Goal: Use online tool/utility: Utilize a website feature to perform a specific function

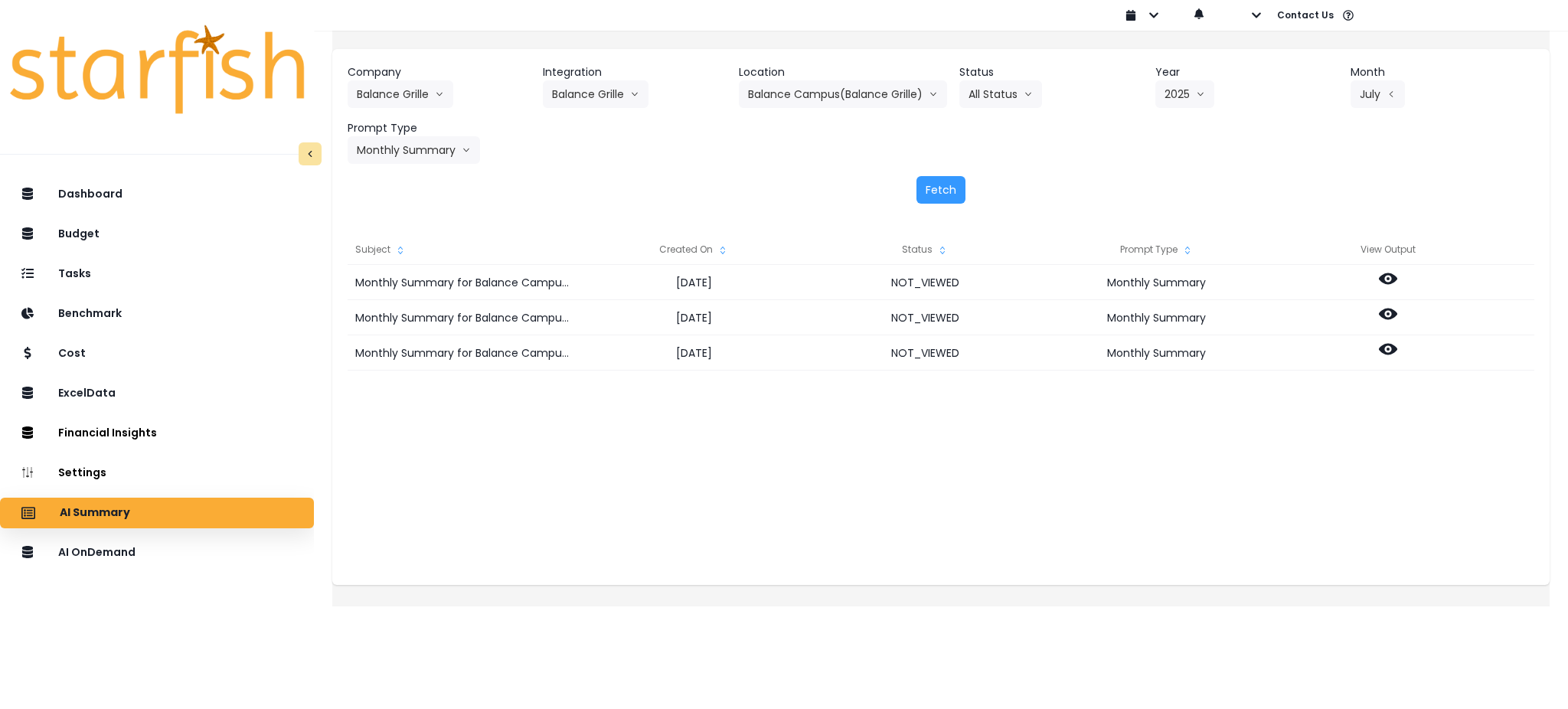
click at [813, 79] on header "Location" at bounding box center [842, 71] width 208 height 16
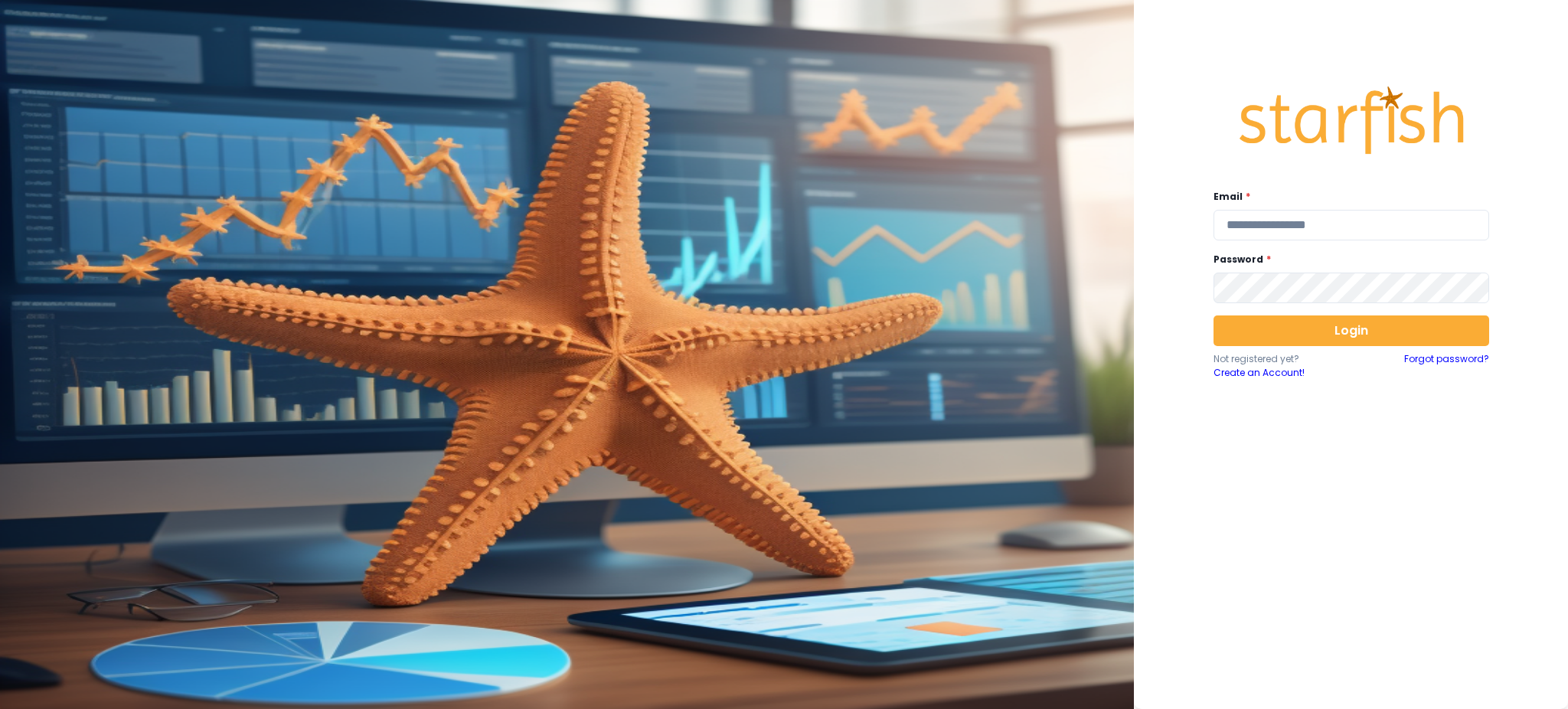
click at [1355, 208] on div "Email *" at bounding box center [1351, 215] width 276 height 50
click at [1355, 220] on input "email" at bounding box center [1351, 225] width 276 height 31
type input "**********"
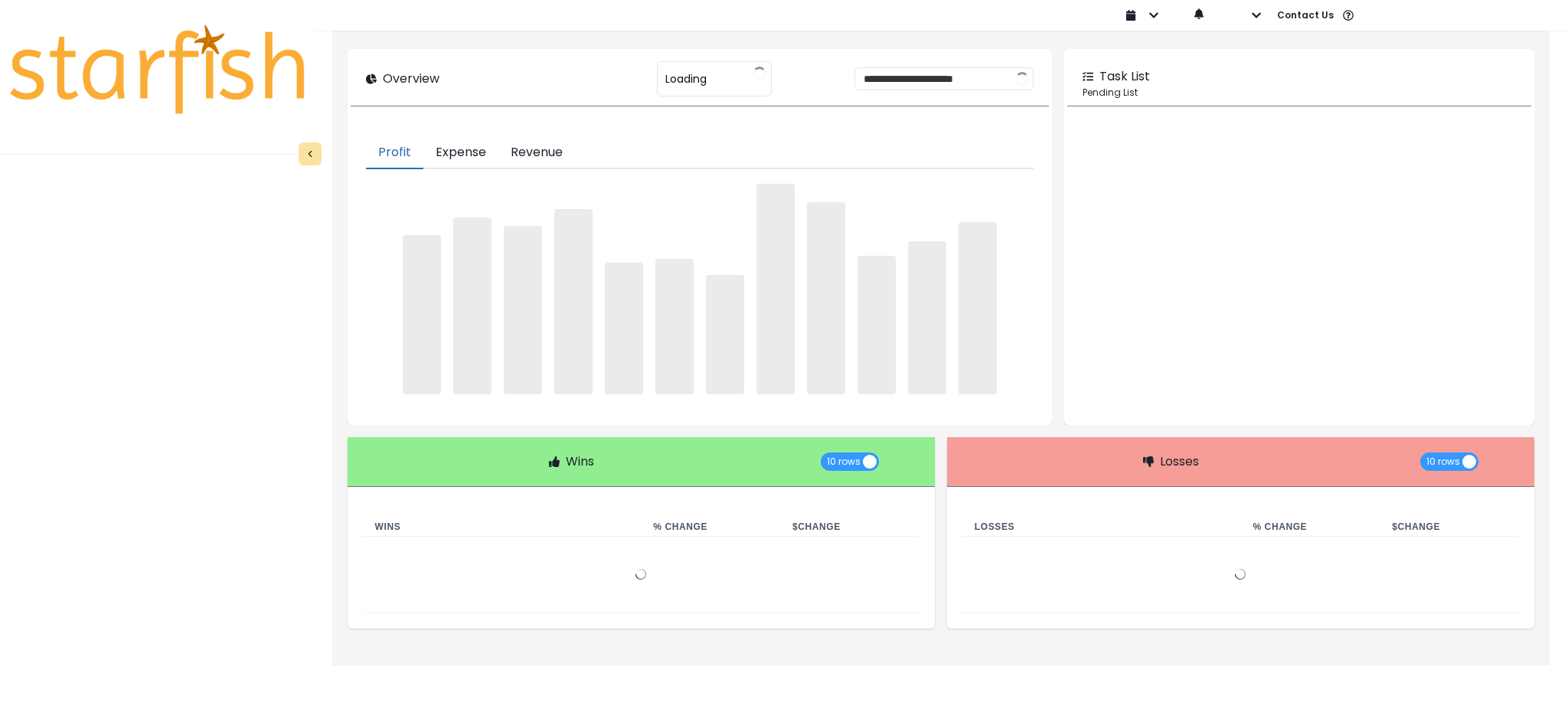
type input "********"
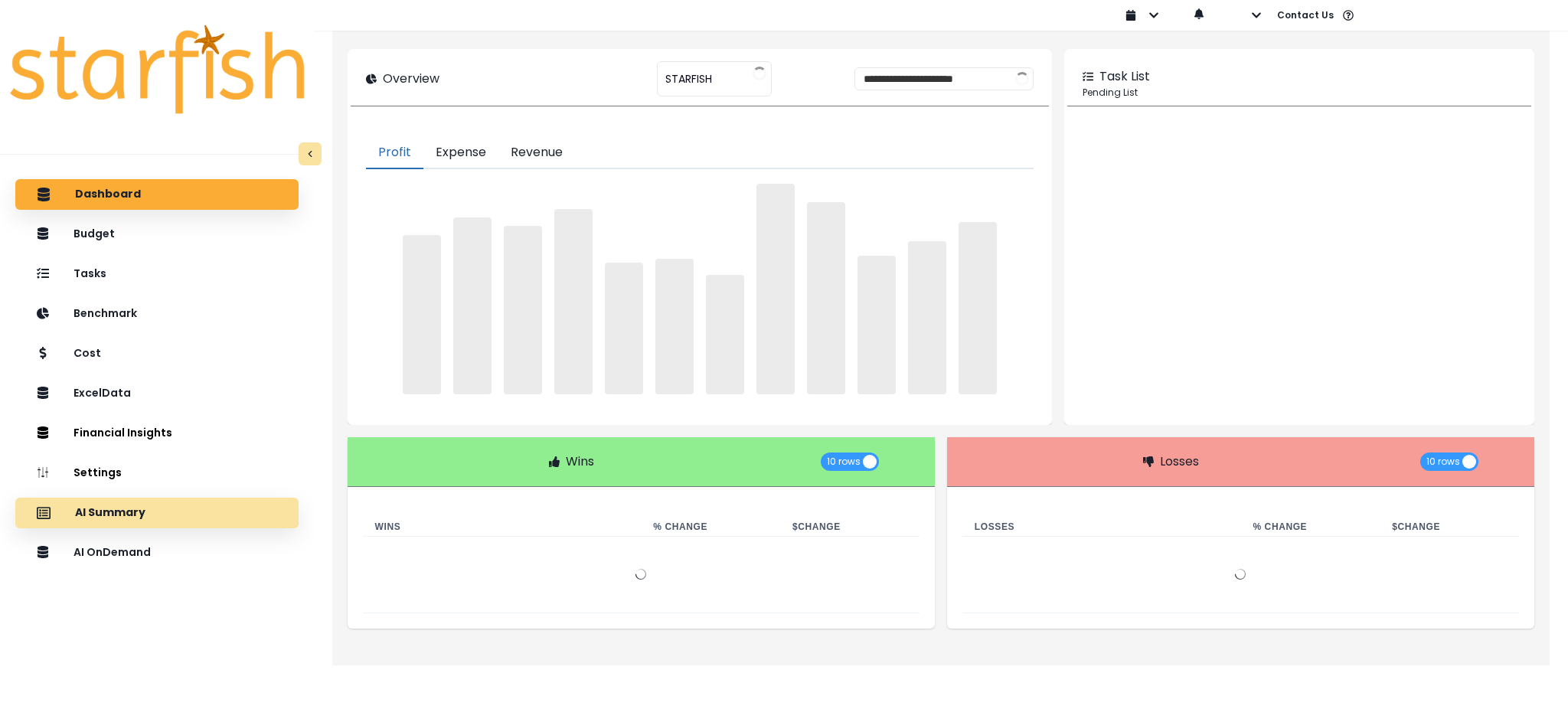
click at [160, 520] on div "AI Summary" at bounding box center [157, 513] width 259 height 32
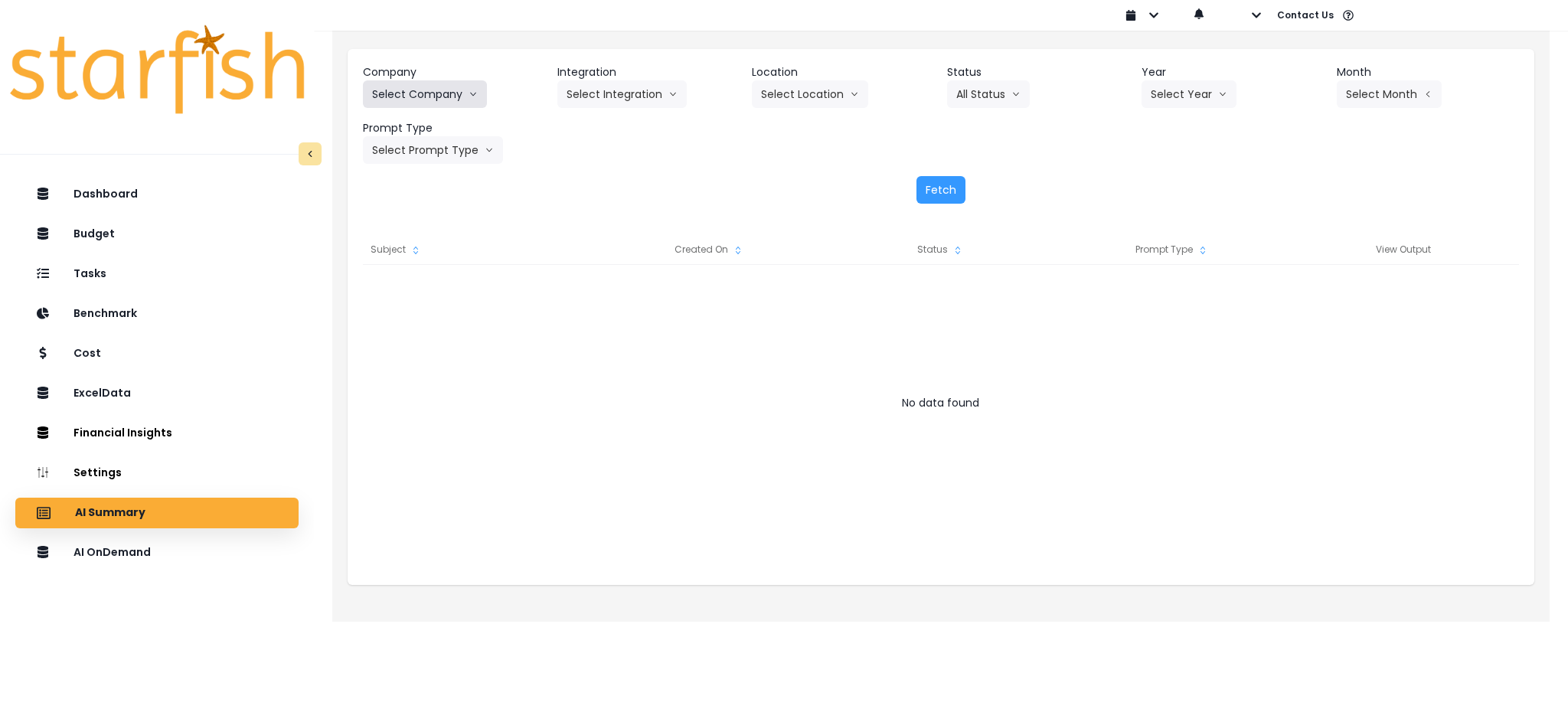
click at [461, 95] on button "Select Company" at bounding box center [425, 95] width 124 height 28
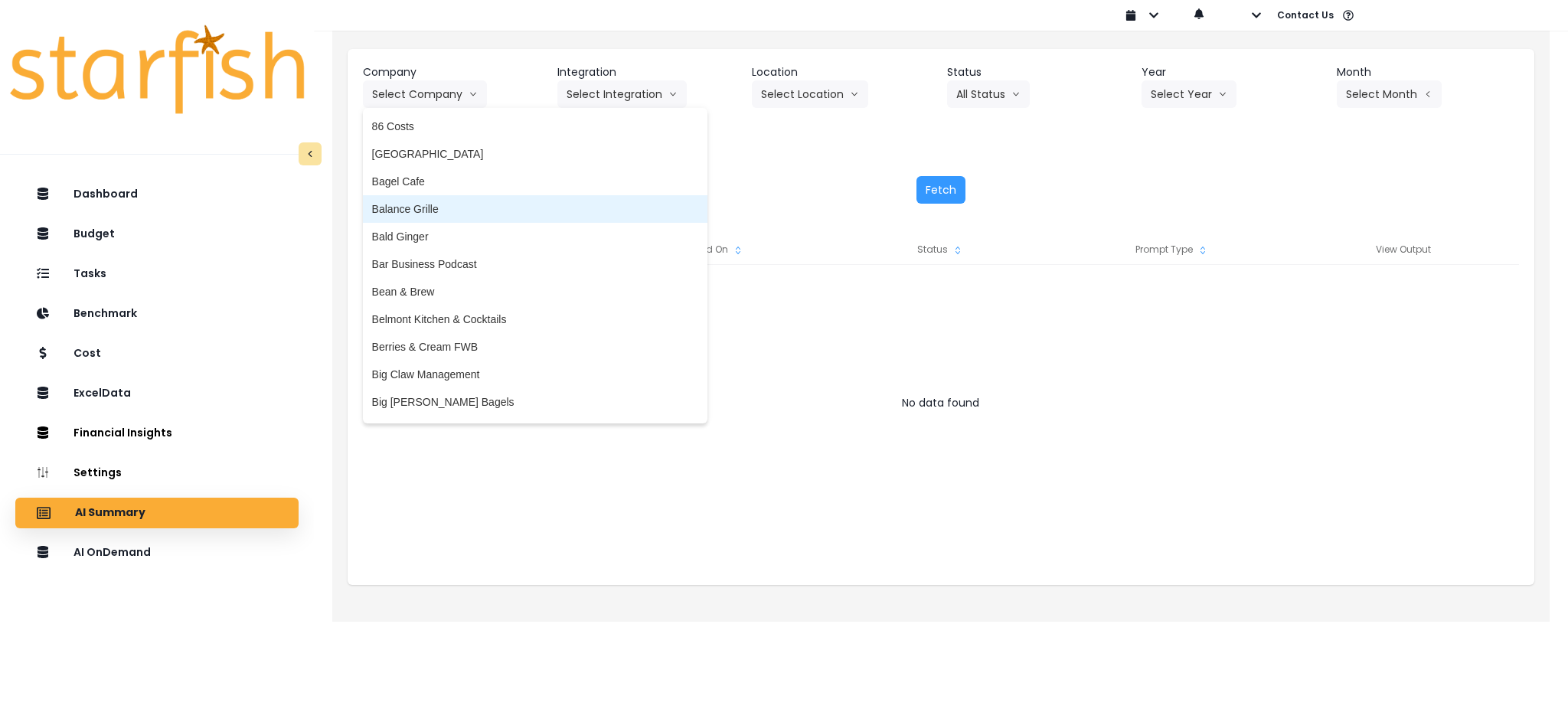
click at [443, 202] on span "Balance Grille" at bounding box center [535, 209] width 327 height 16
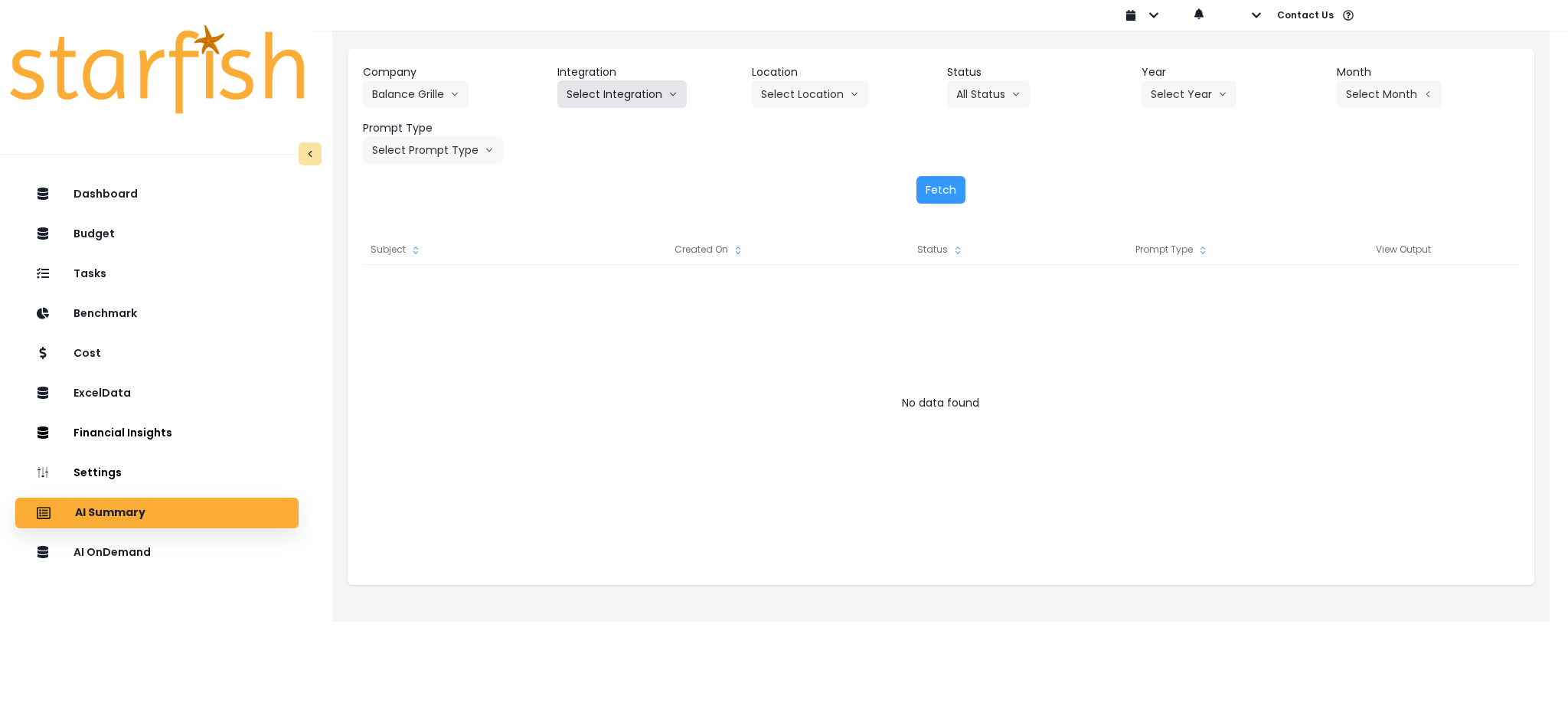
click at [615, 81] on button "Select Integration" at bounding box center [622, 95] width 129 height 28
click at [593, 132] on span "Balance Grille" at bounding box center [600, 126] width 67 height 16
click at [796, 97] on button "Select Location" at bounding box center [809, 95] width 116 height 28
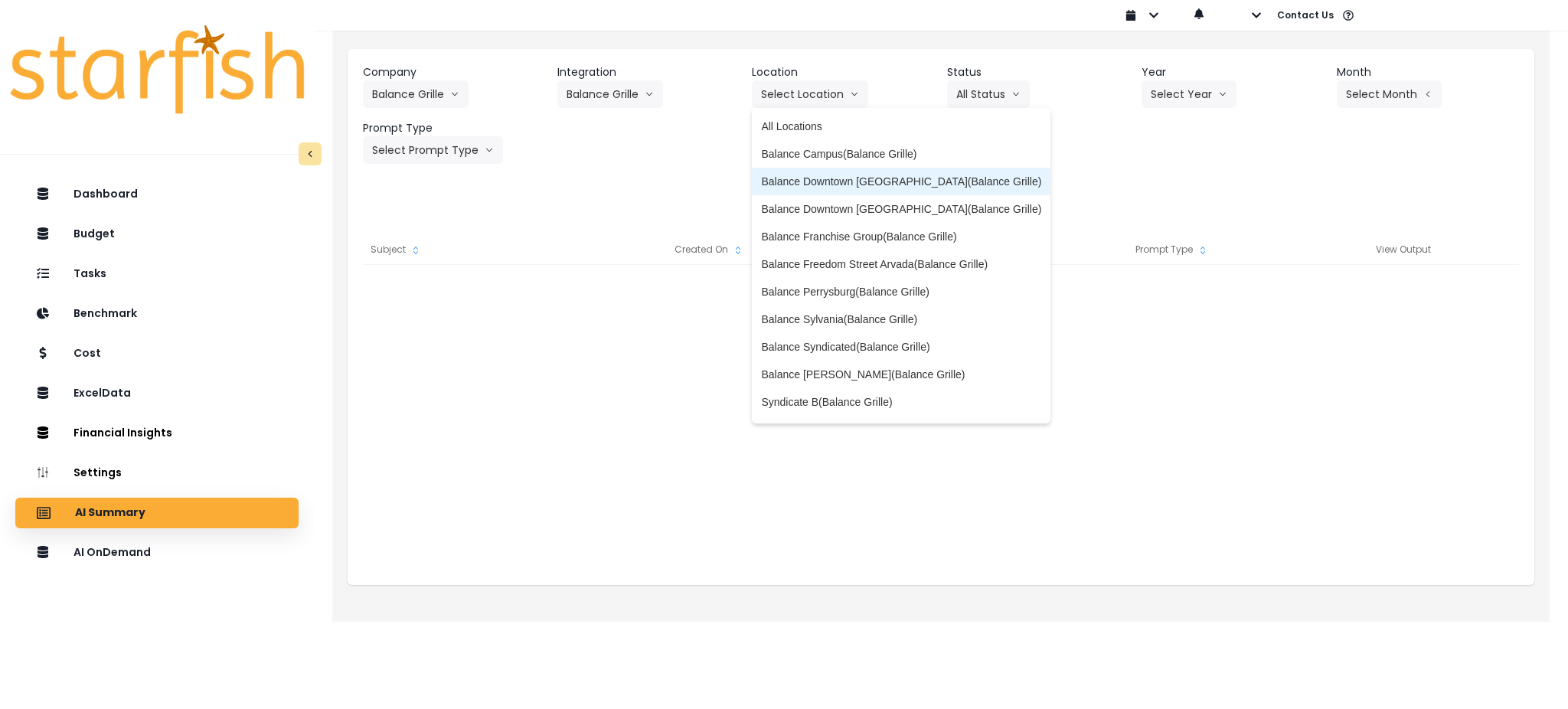
click at [829, 174] on span "Balance Downtown [GEOGRAPHIC_DATA](Balance Grille)" at bounding box center [901, 181] width 280 height 16
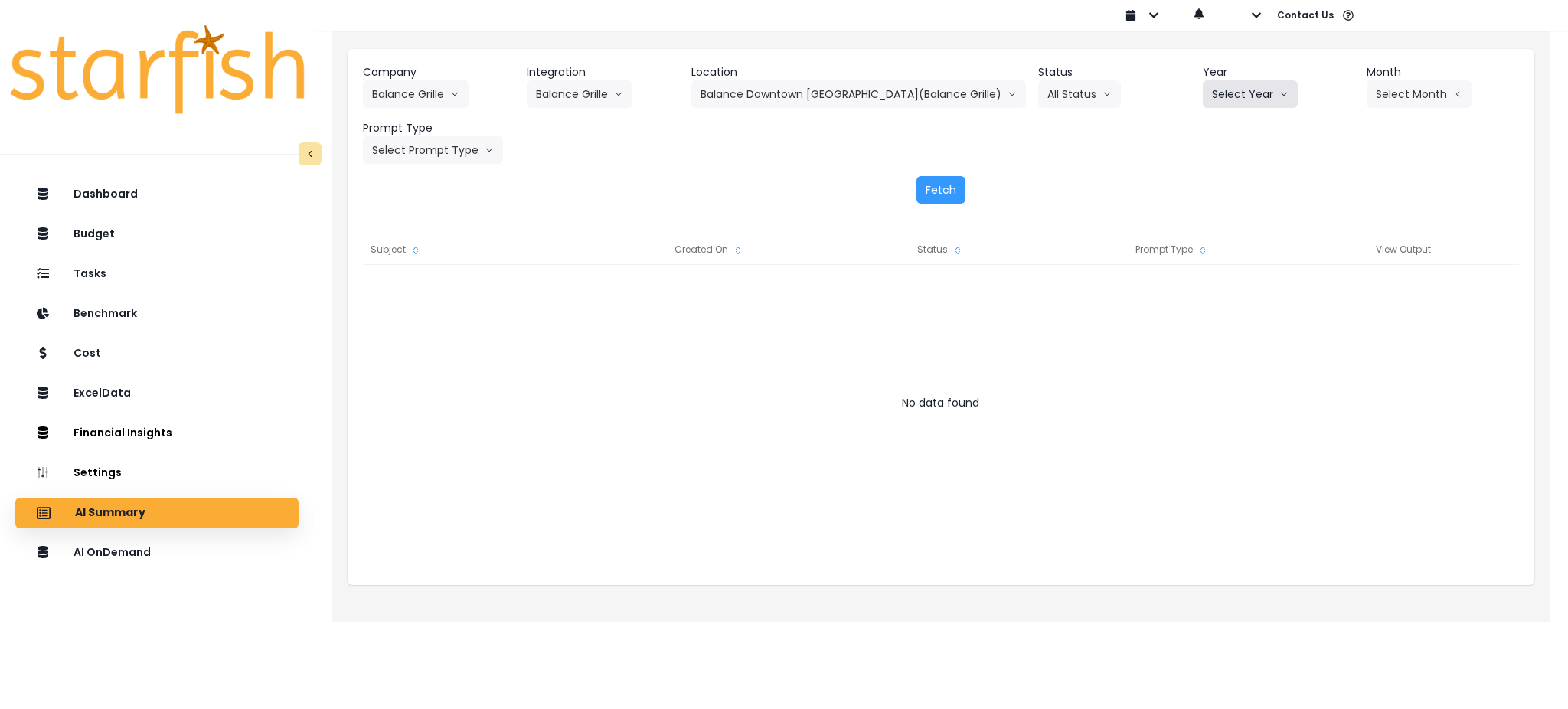
click at [1202, 101] on button "Select Year" at bounding box center [1250, 95] width 95 height 28
click at [1212, 182] on span "2025" at bounding box center [1224, 181] width 24 height 16
click at [1381, 98] on button "Select Month" at bounding box center [1419, 95] width 105 height 28
click at [1328, 256] on span "July" at bounding box center [1343, 264] width 30 height 16
click at [418, 151] on button "Select Prompt Type" at bounding box center [432, 150] width 140 height 28
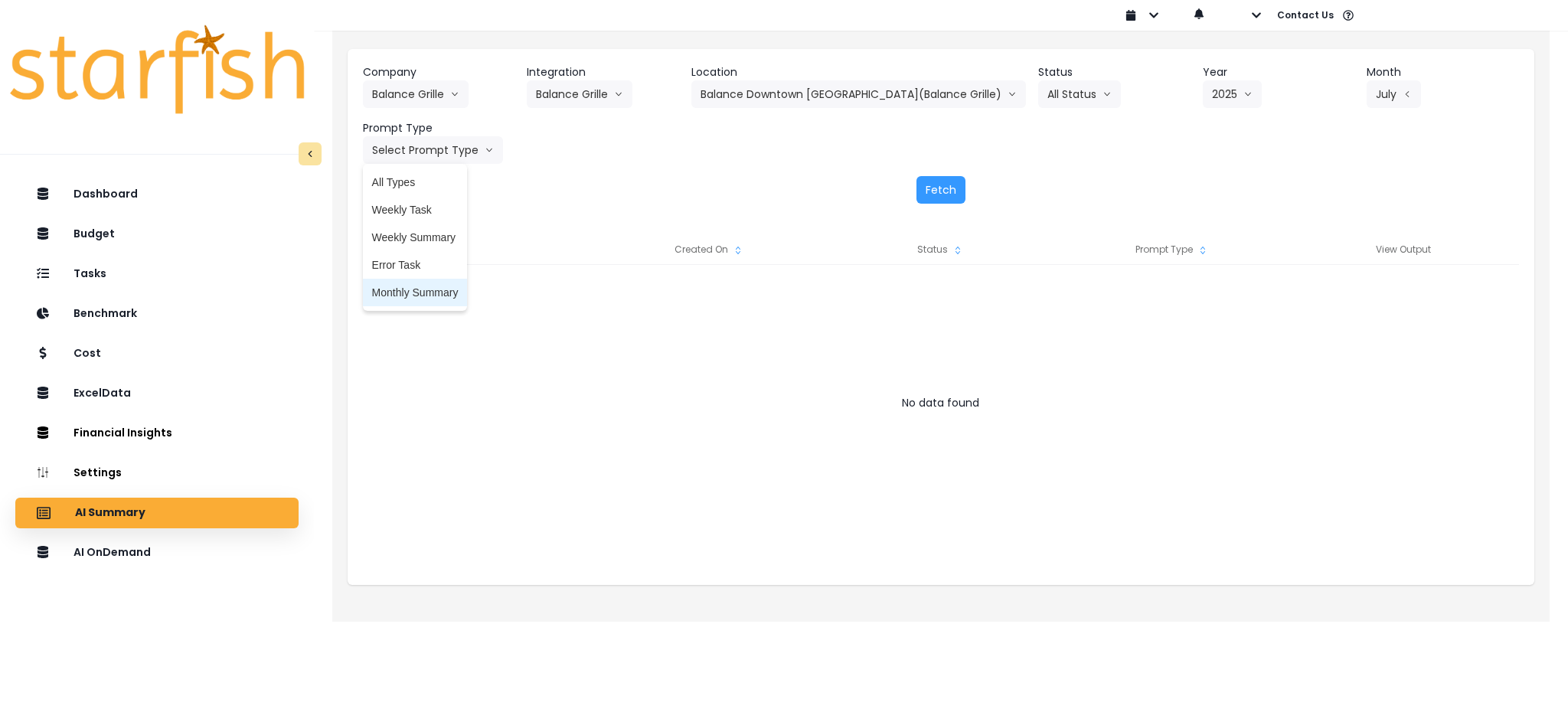
click at [427, 292] on span "Monthly Summary" at bounding box center [415, 292] width 86 height 16
click at [948, 192] on button "Fetch" at bounding box center [941, 190] width 49 height 28
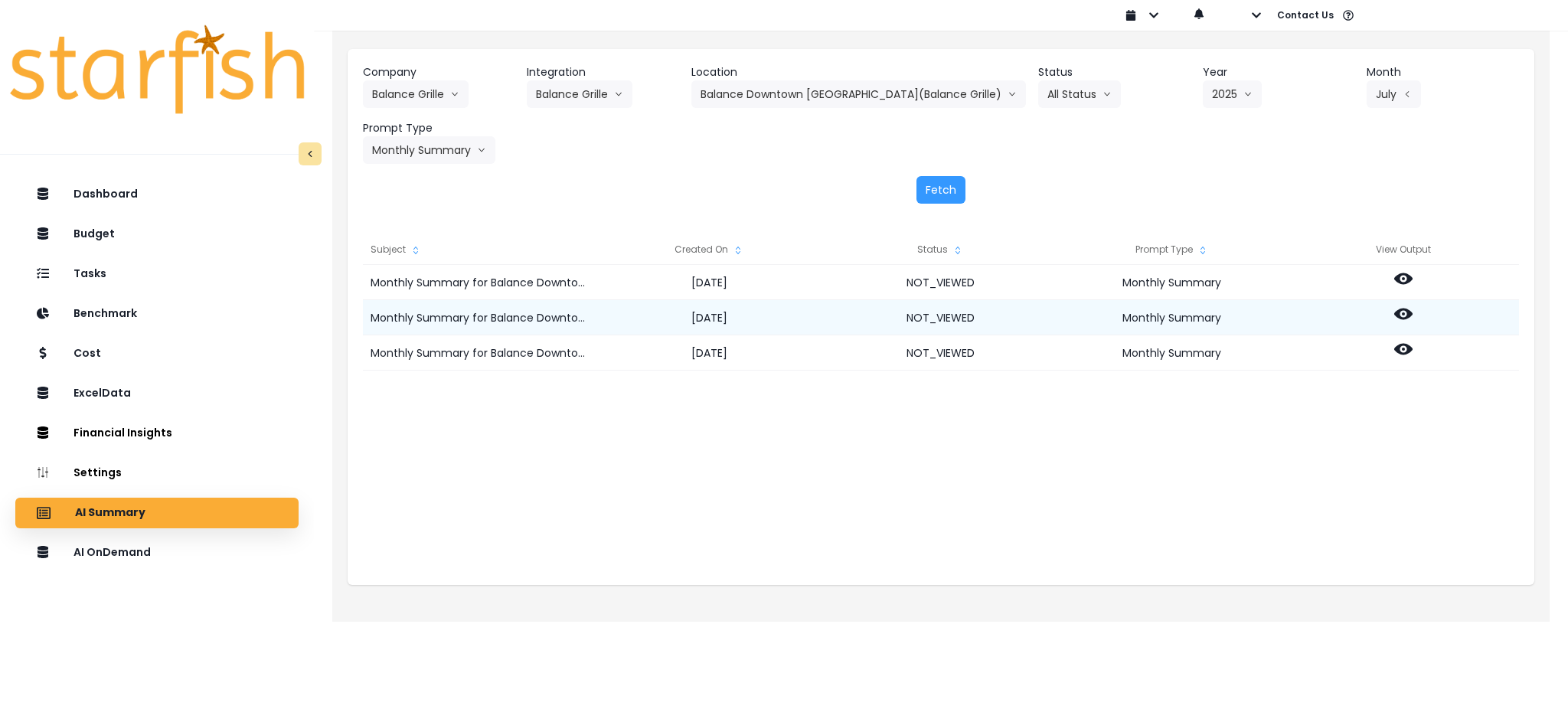
click at [1404, 309] on icon at bounding box center [1404, 315] width 19 height 11
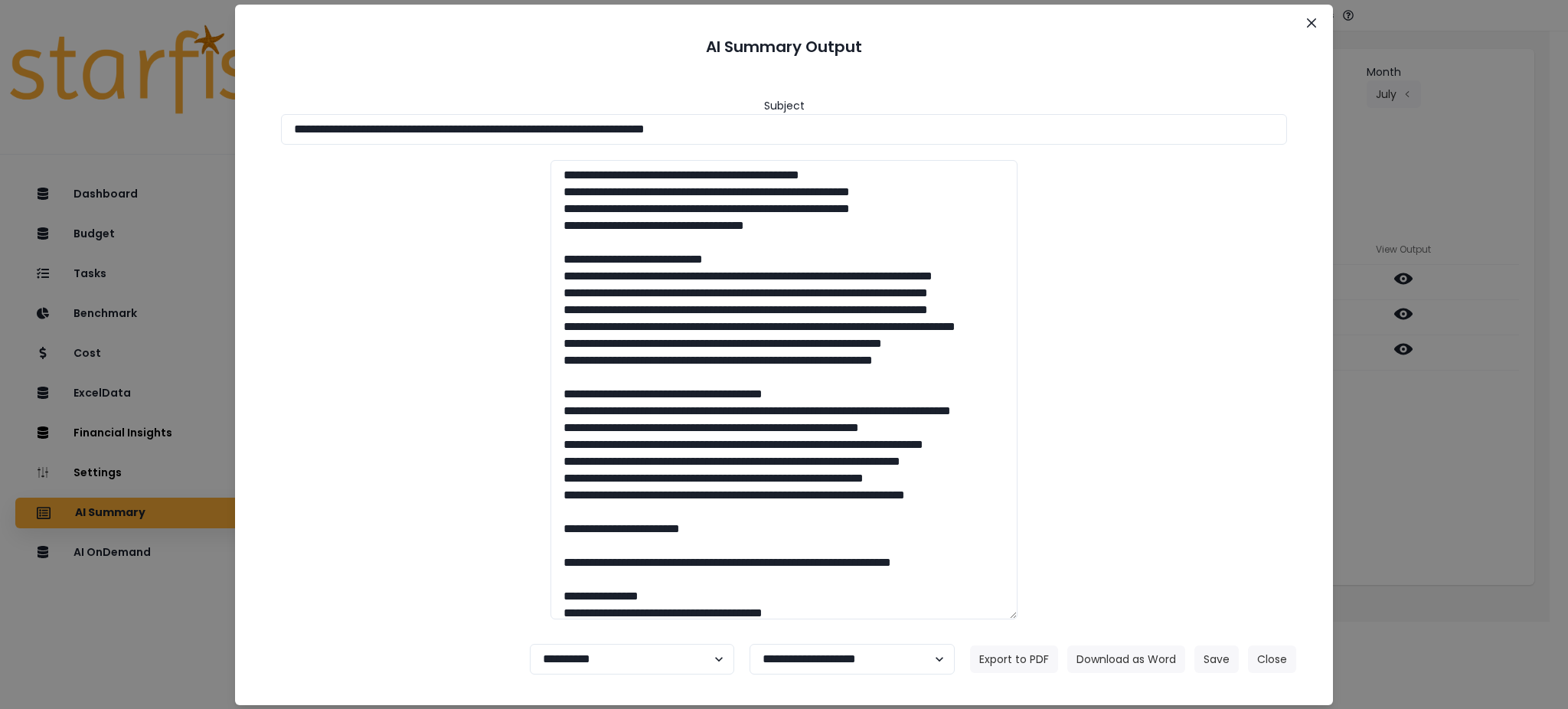
drag, startPoint x: 872, startPoint y: 136, endPoint x: 0, endPoint y: 118, distance: 872.2
click at [0, 118] on div "**********" at bounding box center [784, 354] width 1568 height 709
click at [1171, 662] on button "Download as Word" at bounding box center [1125, 660] width 118 height 28
click at [1460, 427] on div "**********" at bounding box center [784, 354] width 1568 height 709
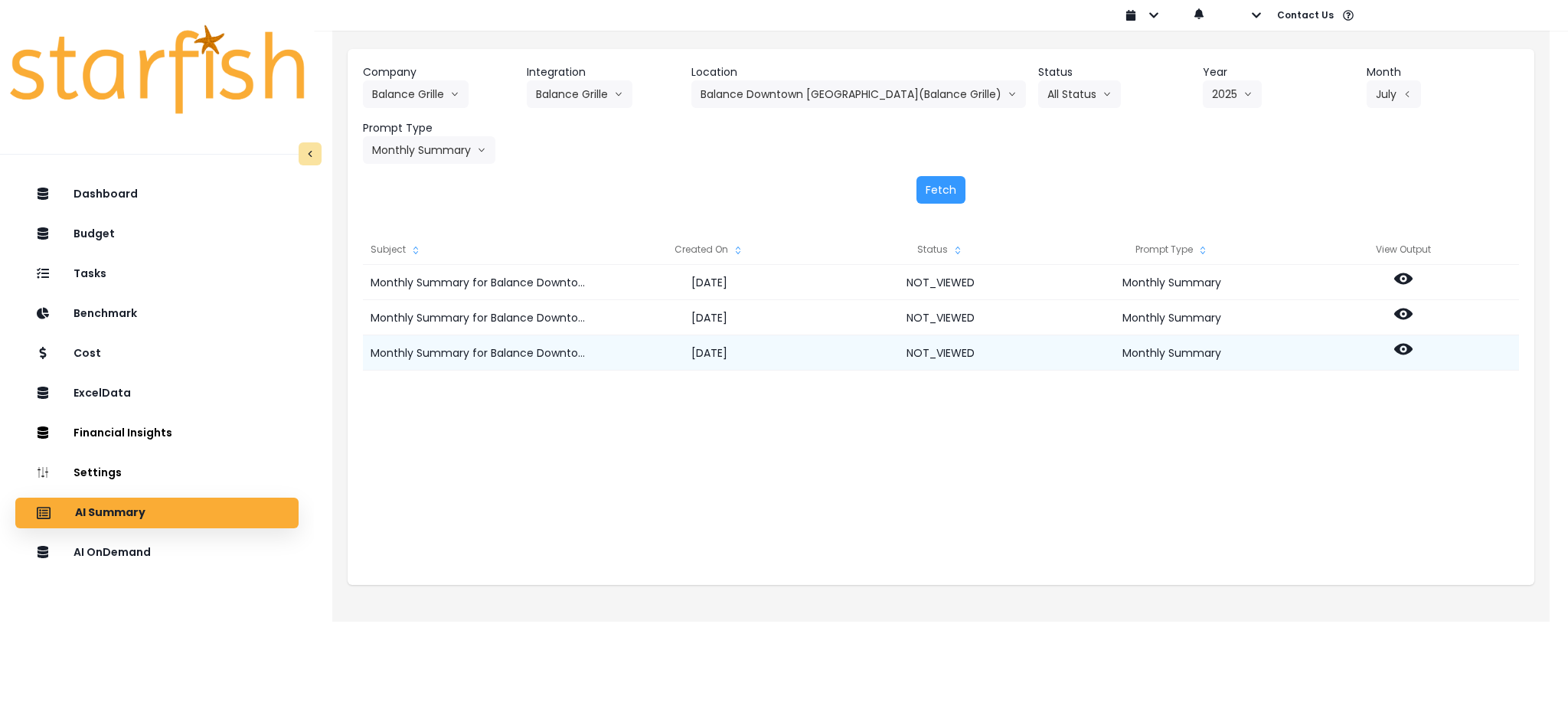
click at [1403, 349] on circle at bounding box center [1403, 349] width 3 height 3
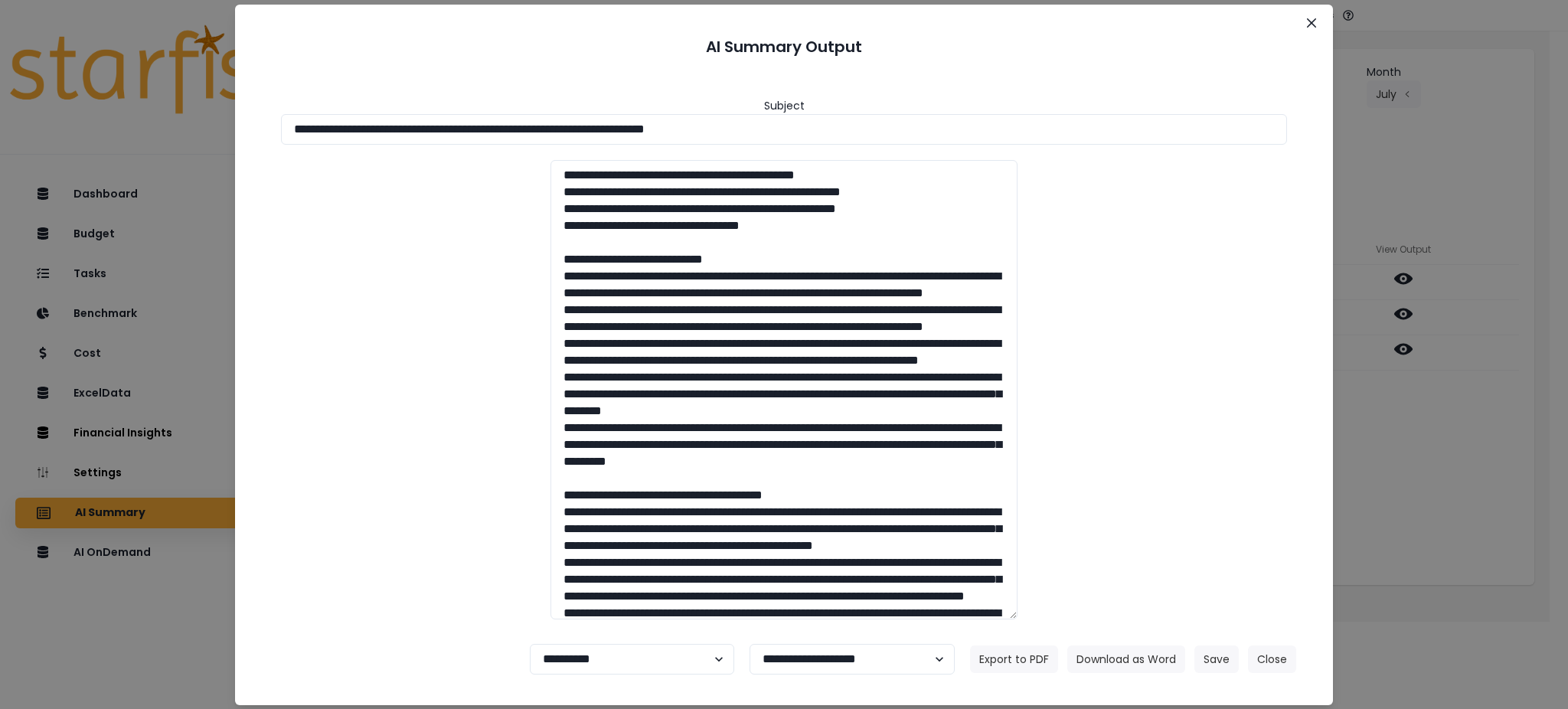
drag, startPoint x: 1254, startPoint y: 417, endPoint x: 1210, endPoint y: 399, distance: 47.5
click at [1254, 417] on div at bounding box center [783, 389] width 1036 height 459
click at [1115, 651] on button "Download as Word" at bounding box center [1125, 660] width 118 height 28
click at [1279, 665] on button "Close" at bounding box center [1272, 660] width 48 height 28
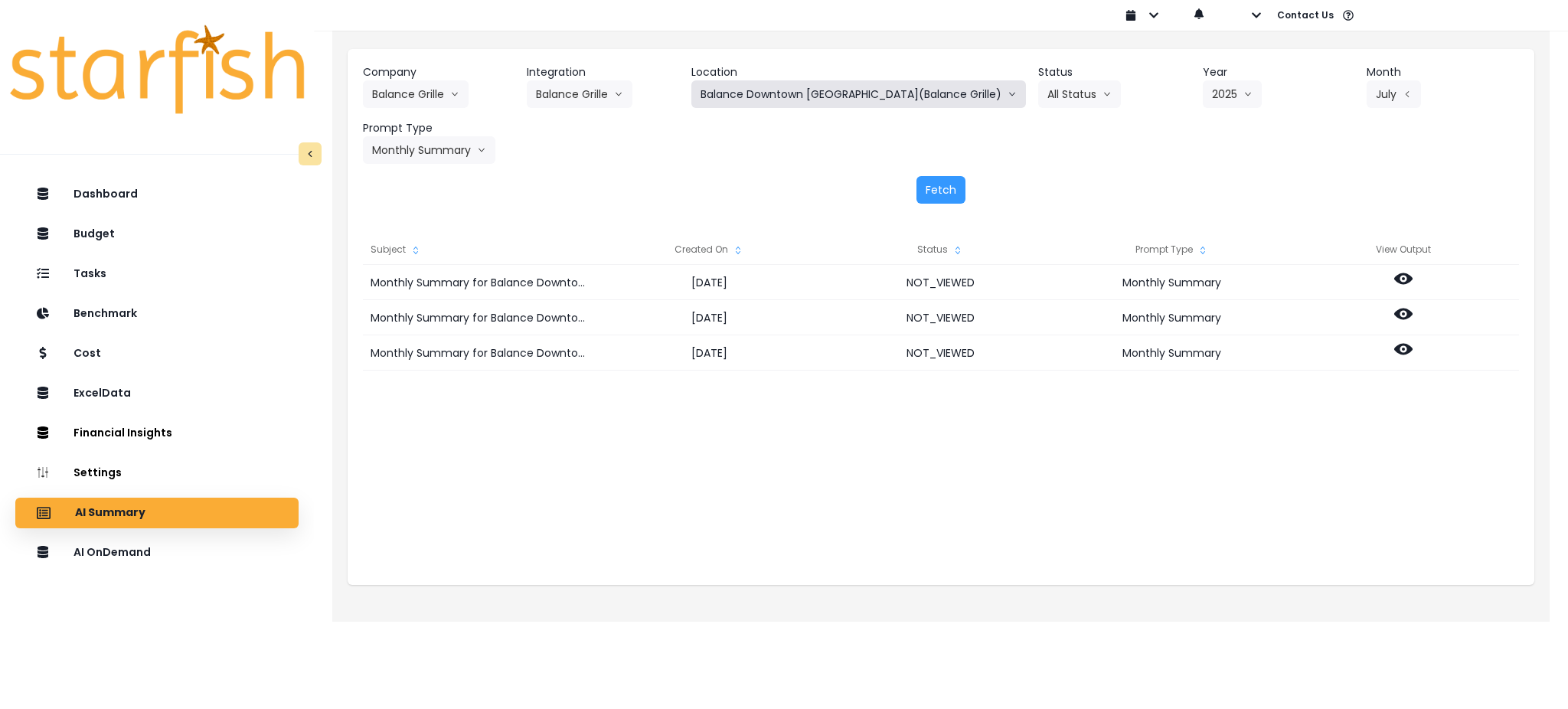
click at [768, 92] on button "Balance Downtown [GEOGRAPHIC_DATA](Balance Grille)" at bounding box center [858, 95] width 335 height 28
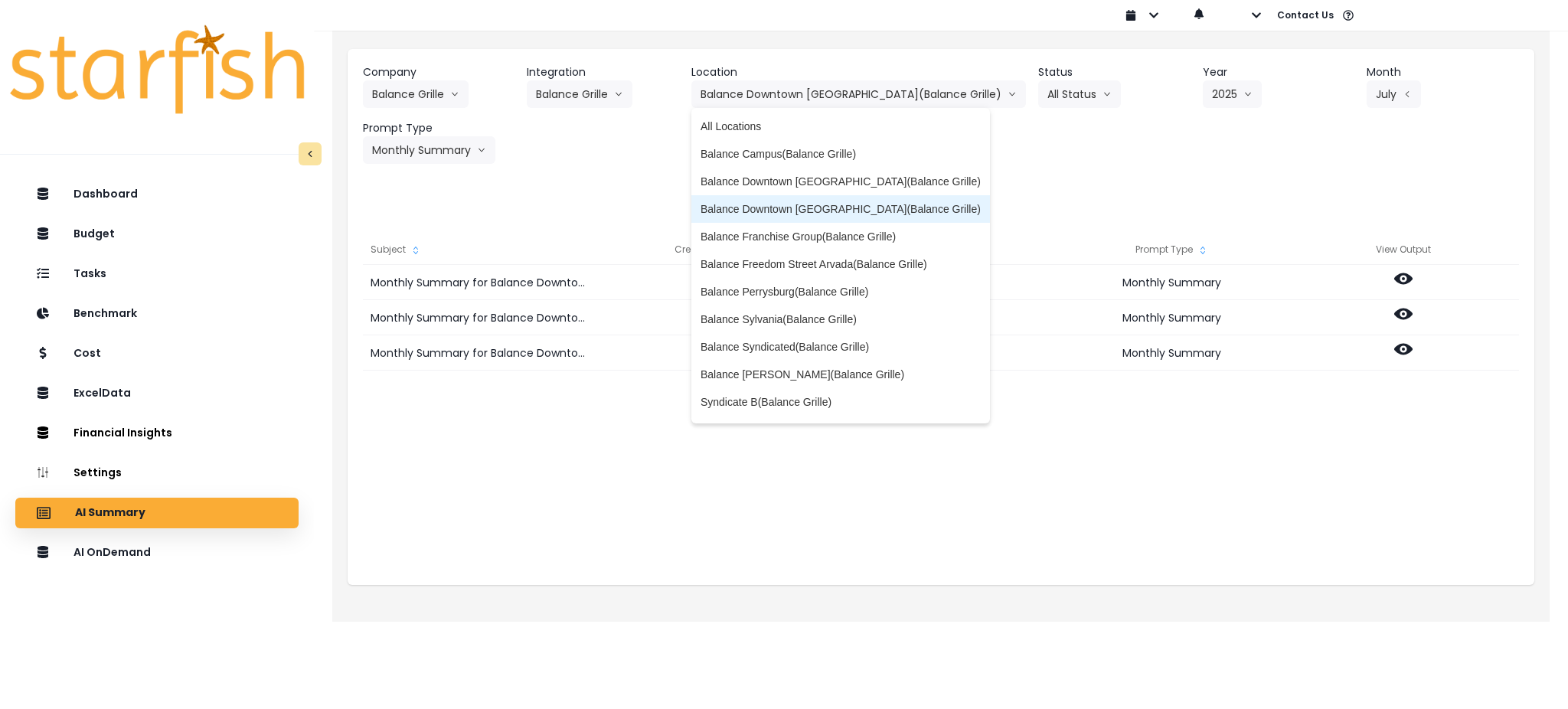
click at [814, 201] on span "Balance Downtown [GEOGRAPHIC_DATA](Balance Grille)" at bounding box center [841, 209] width 280 height 16
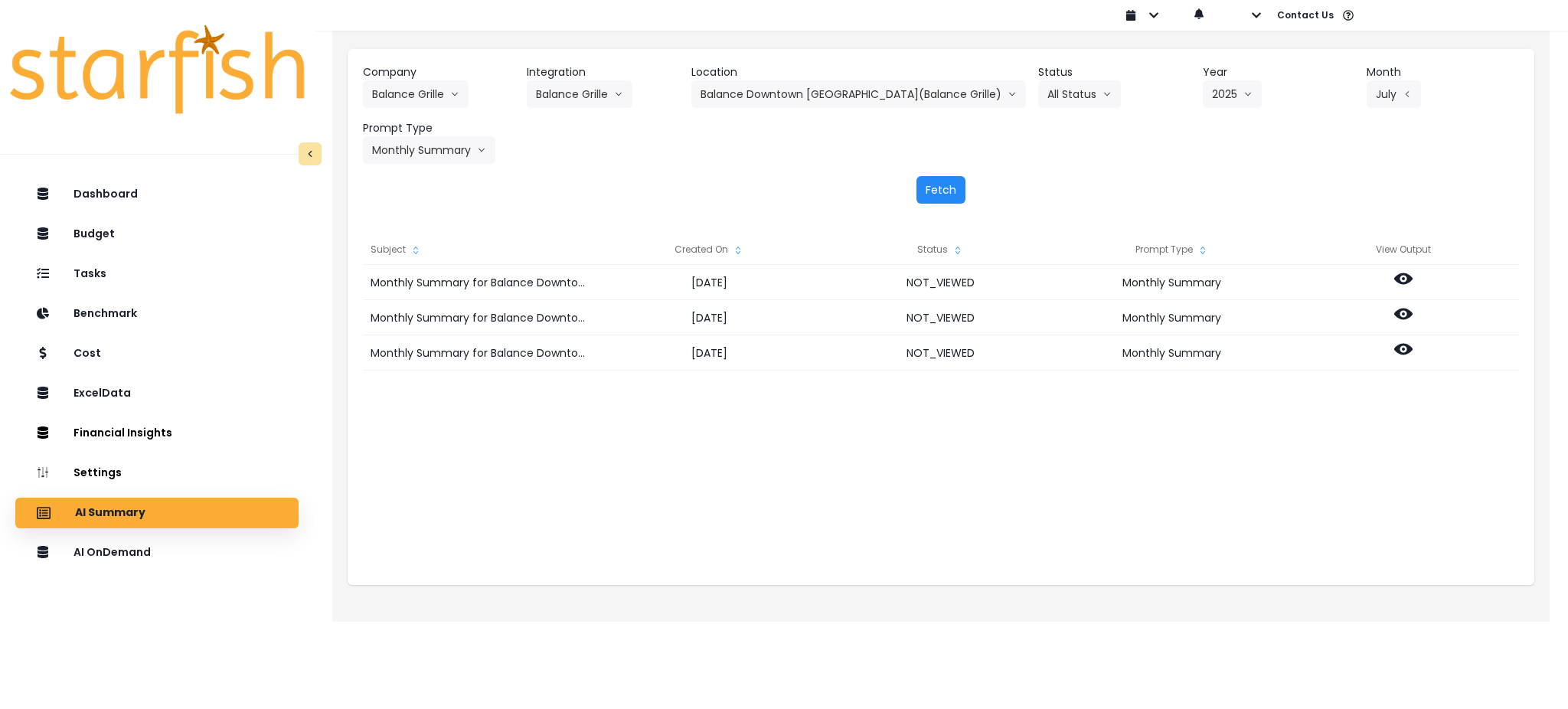
click at [944, 186] on button "Fetch" at bounding box center [941, 190] width 49 height 28
click at [649, 464] on div "Monthly Summary for Balance Downtown Toledo(Balance Grille) for July 2025 2025-…" at bounding box center [941, 419] width 1156 height 306
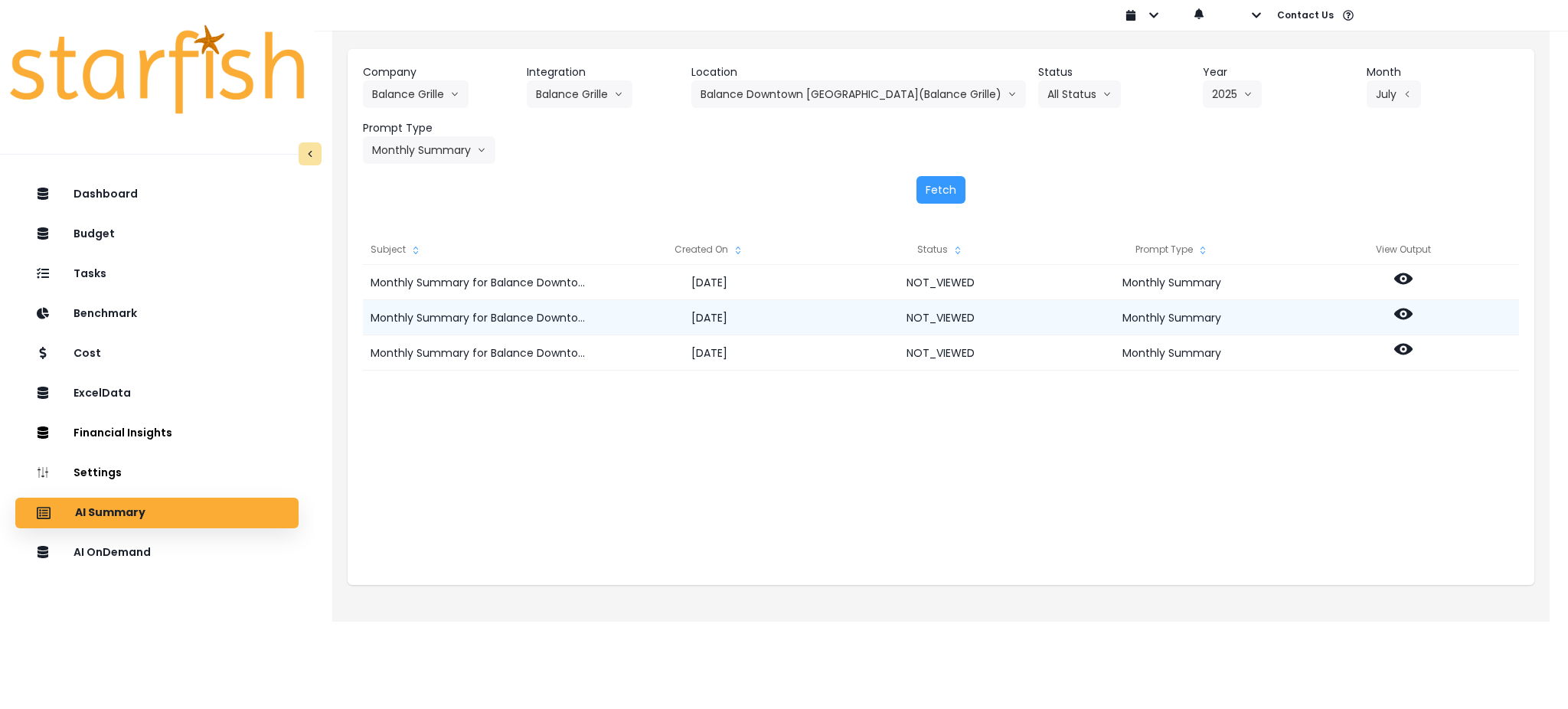
click at [1404, 313] on icon at bounding box center [1404, 314] width 19 height 19
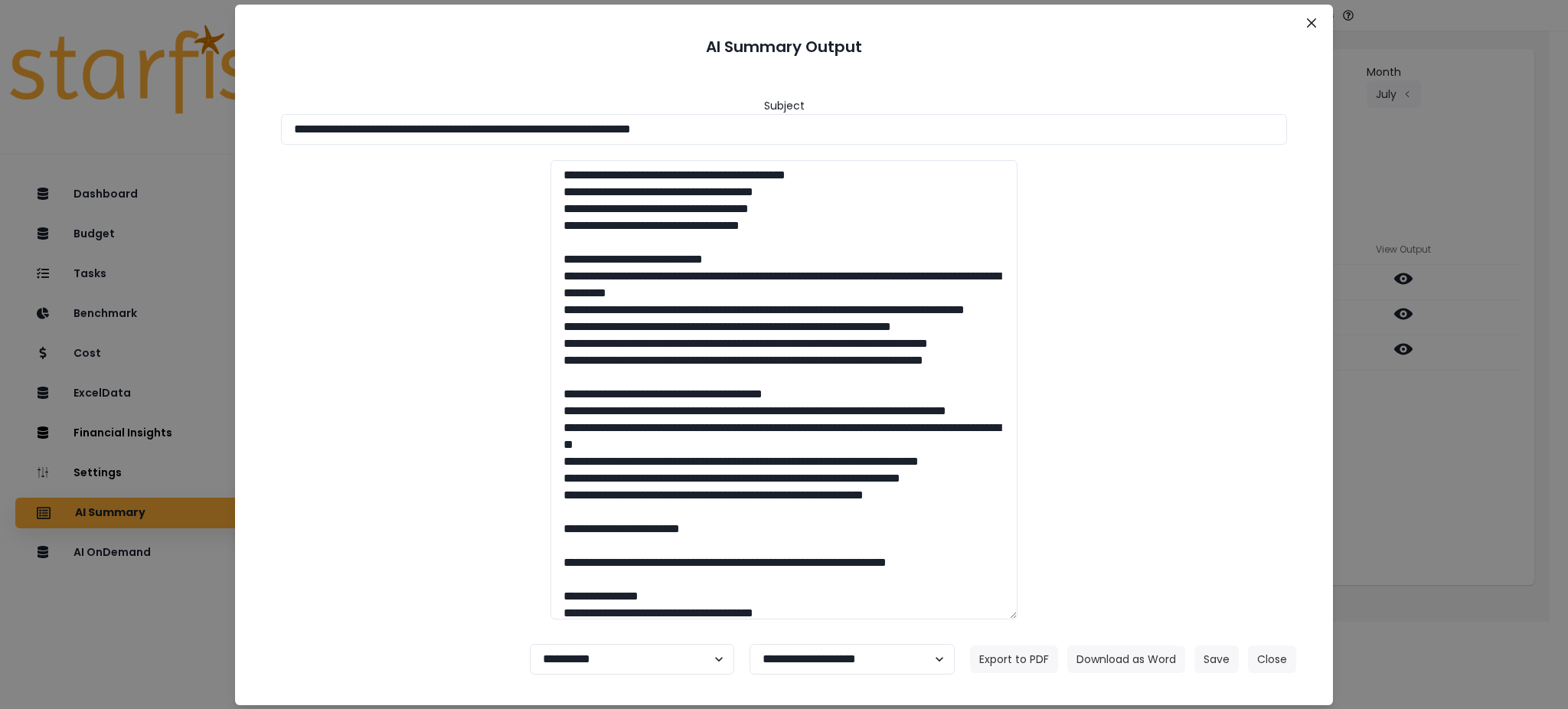
drag, startPoint x: 803, startPoint y: 121, endPoint x: 0, endPoint y: 145, distance: 803.4
click at [0, 145] on div "**********" at bounding box center [784, 354] width 1568 height 709
click at [1134, 664] on button "Download as Word" at bounding box center [1125, 660] width 118 height 28
click at [1471, 457] on div "**********" at bounding box center [784, 354] width 1568 height 709
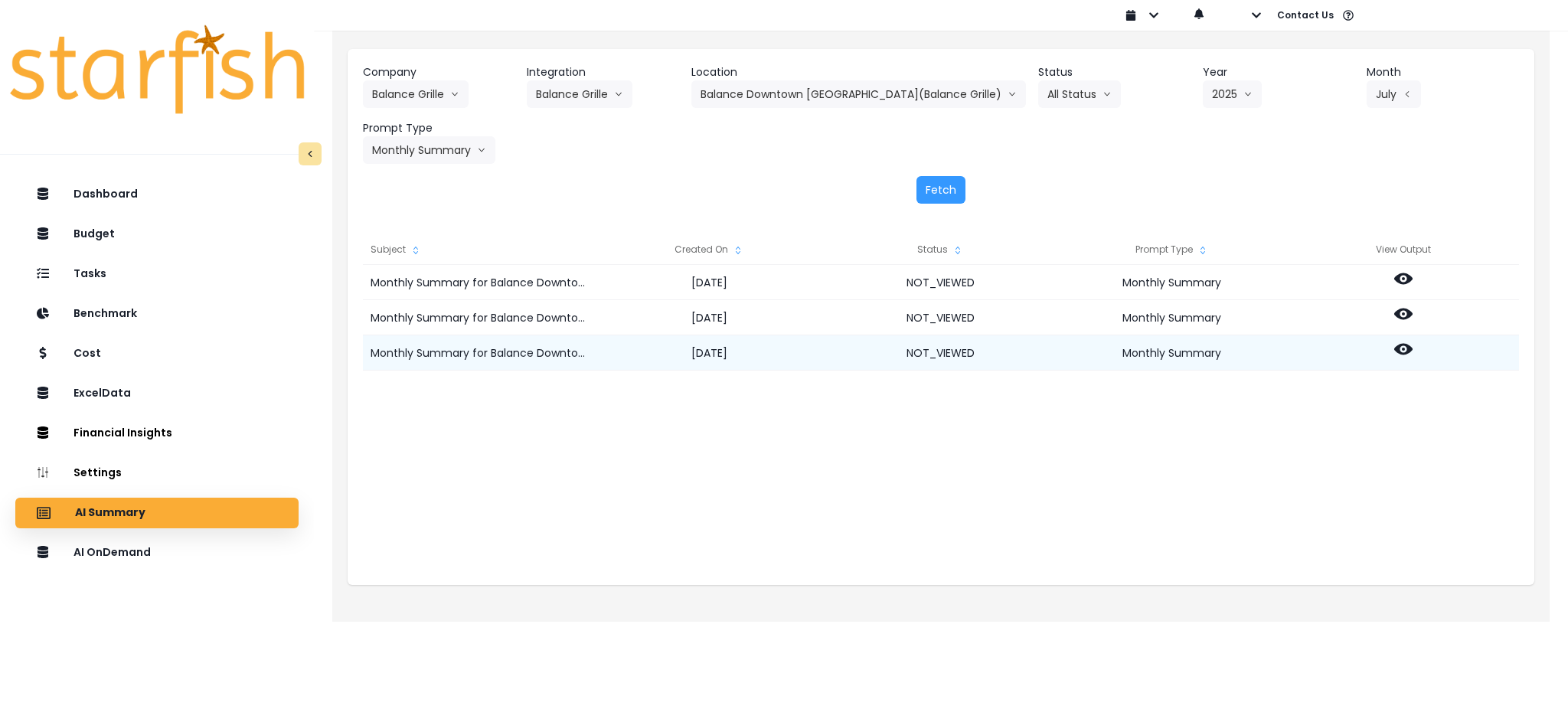
click at [1399, 353] on icon at bounding box center [1404, 350] width 19 height 11
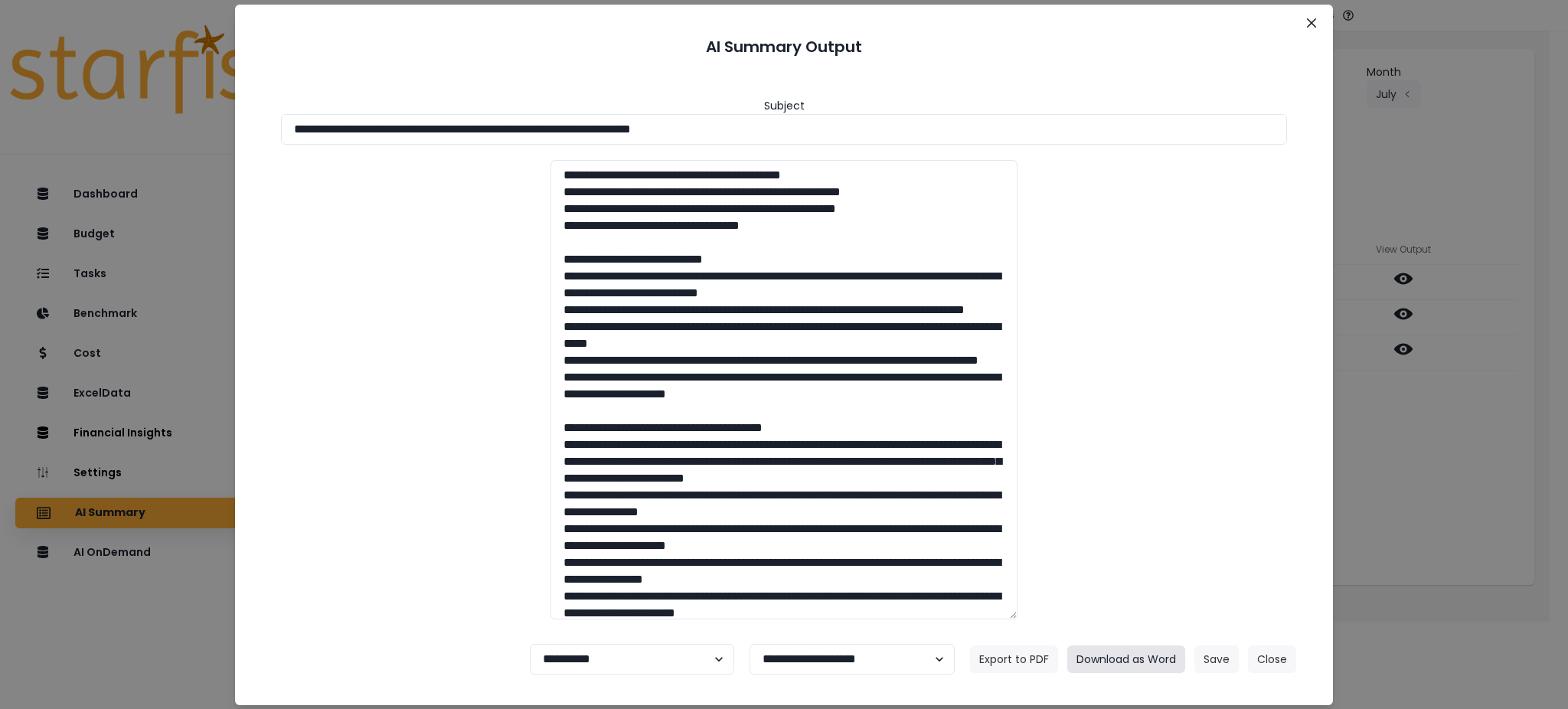
click at [1123, 652] on button "Download as Word" at bounding box center [1125, 660] width 118 height 28
click at [1393, 486] on div "**********" at bounding box center [784, 354] width 1568 height 709
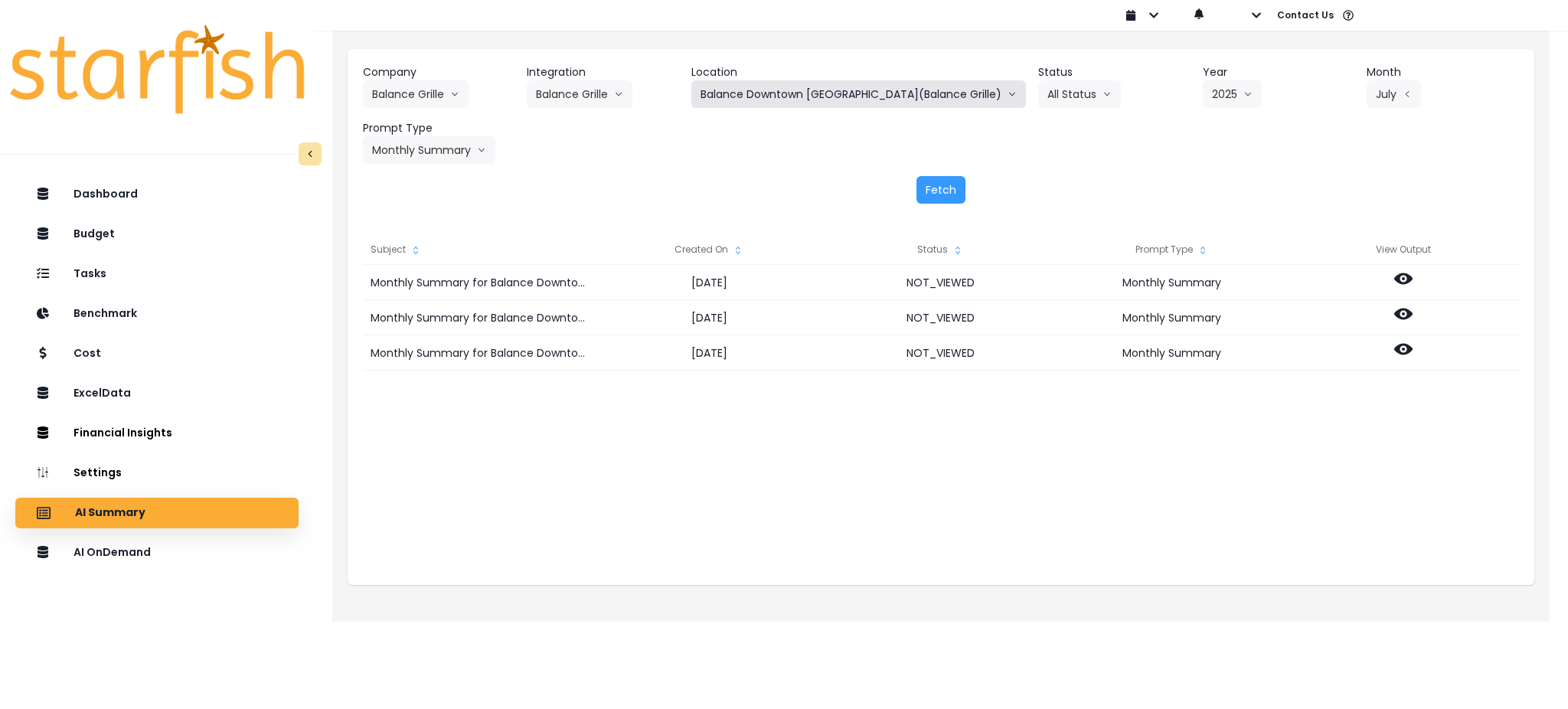
click at [756, 95] on button "Balance Downtown [GEOGRAPHIC_DATA](Balance Grille)" at bounding box center [858, 95] width 335 height 28
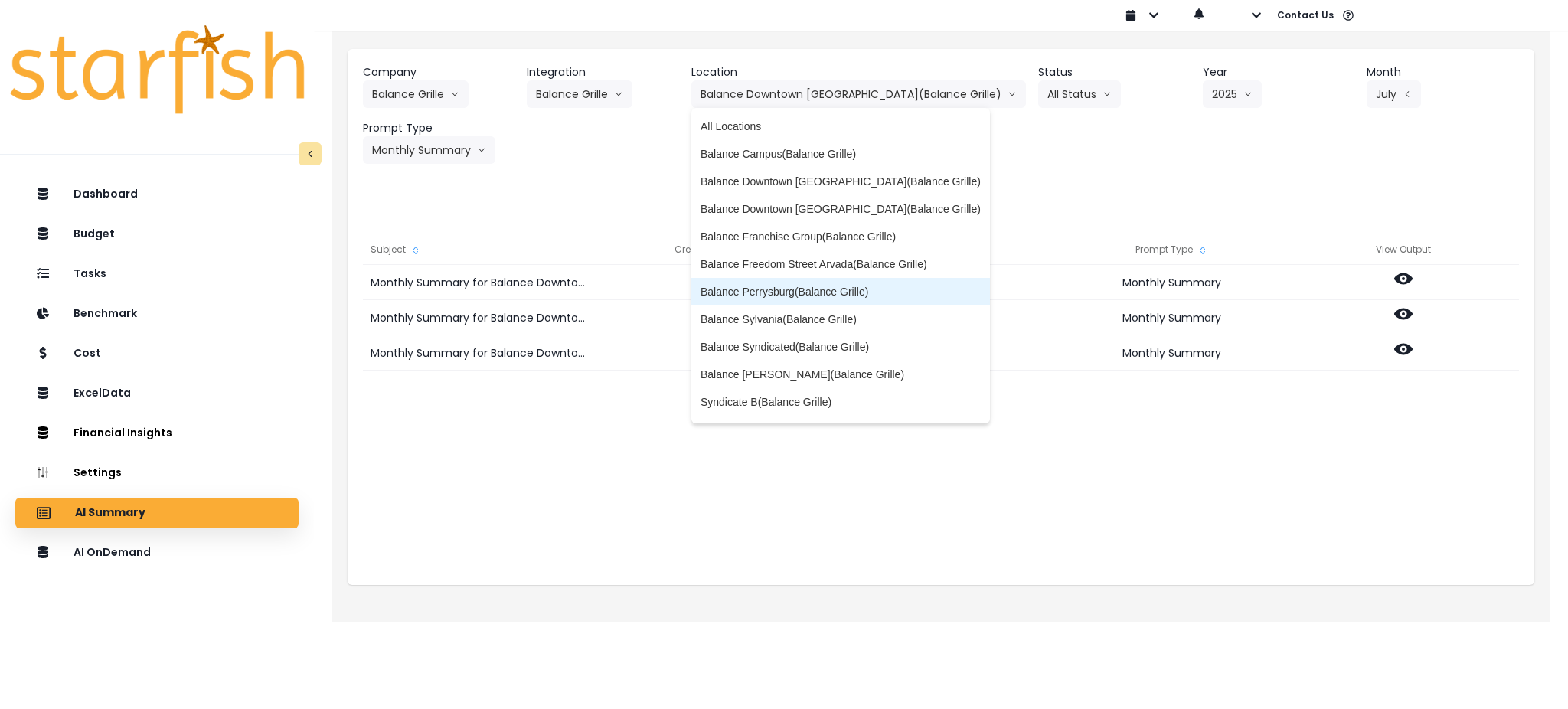
click at [810, 293] on span "Balance Perrysburg(Balance Grille)" at bounding box center [841, 291] width 280 height 16
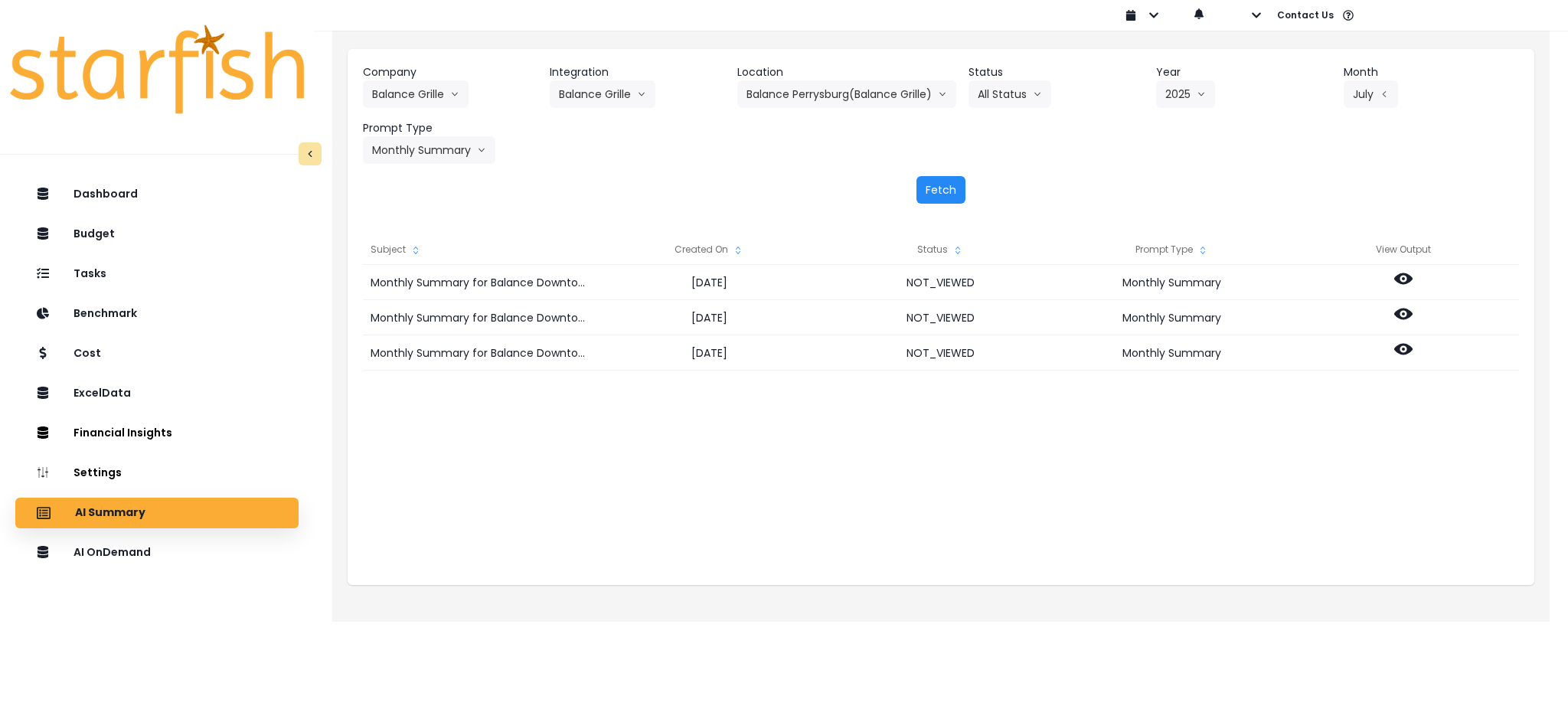
click at [940, 195] on button "Fetch" at bounding box center [941, 190] width 49 height 28
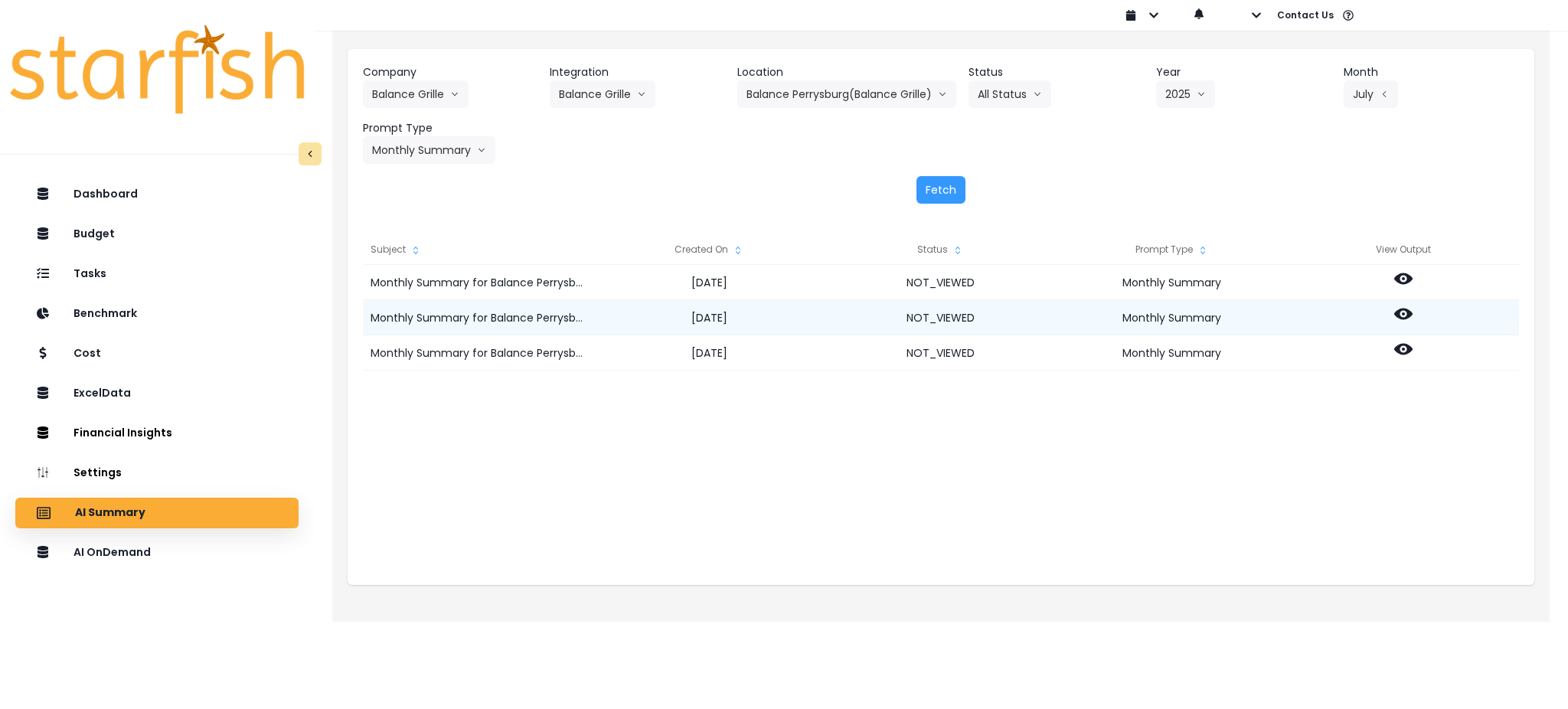
click at [1397, 320] on icon at bounding box center [1404, 314] width 19 height 19
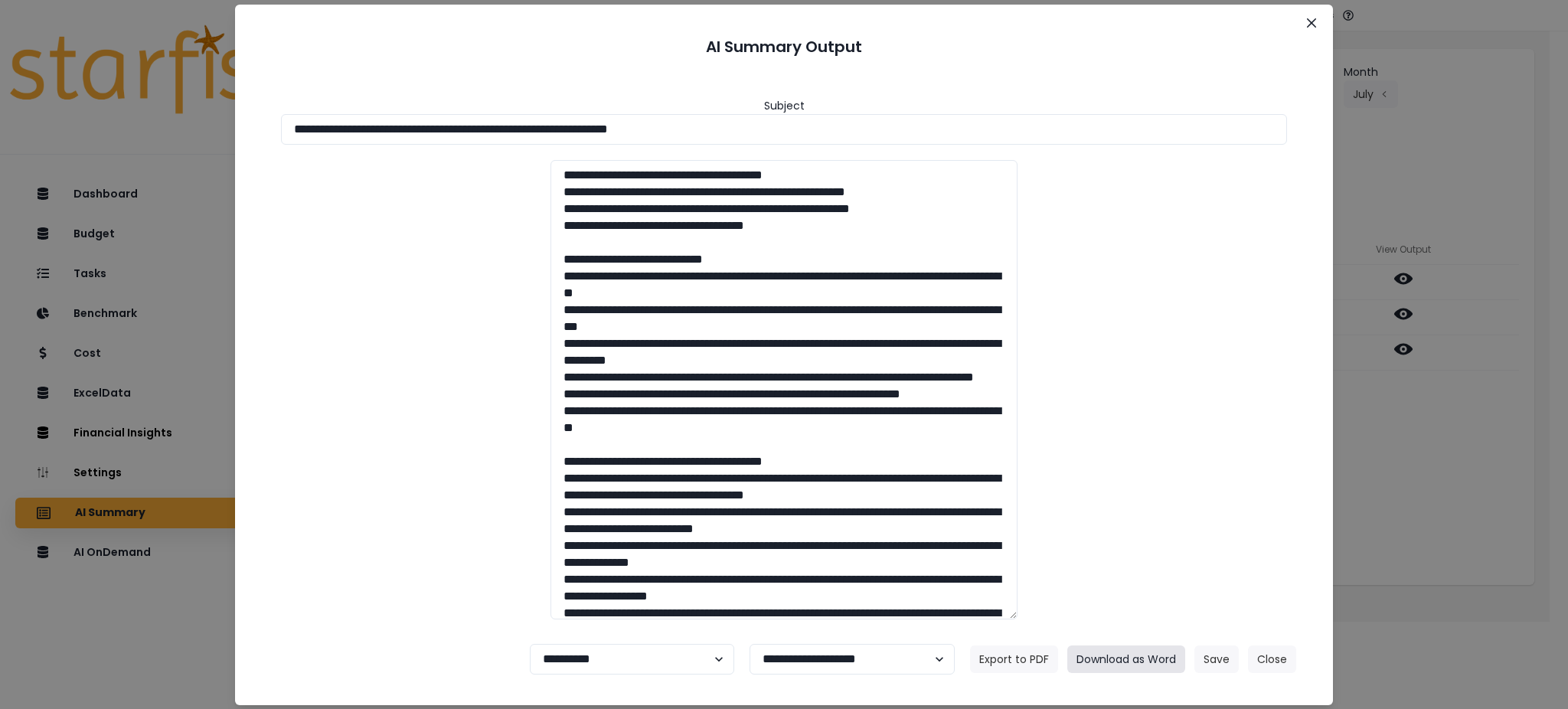
click at [1146, 656] on button "Download as Word" at bounding box center [1125, 660] width 118 height 28
click at [1451, 488] on div "**********" at bounding box center [784, 354] width 1568 height 709
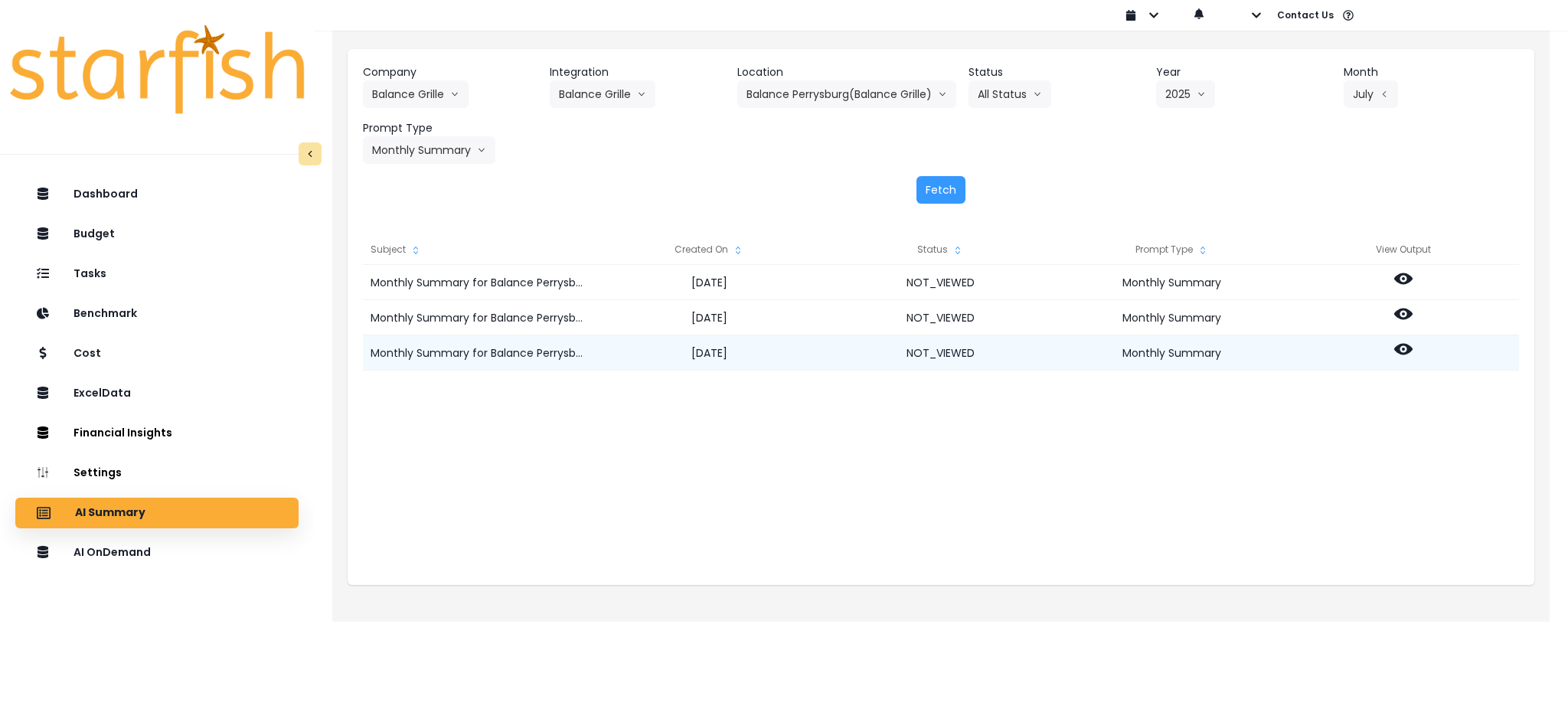
click at [1410, 352] on icon at bounding box center [1404, 350] width 19 height 11
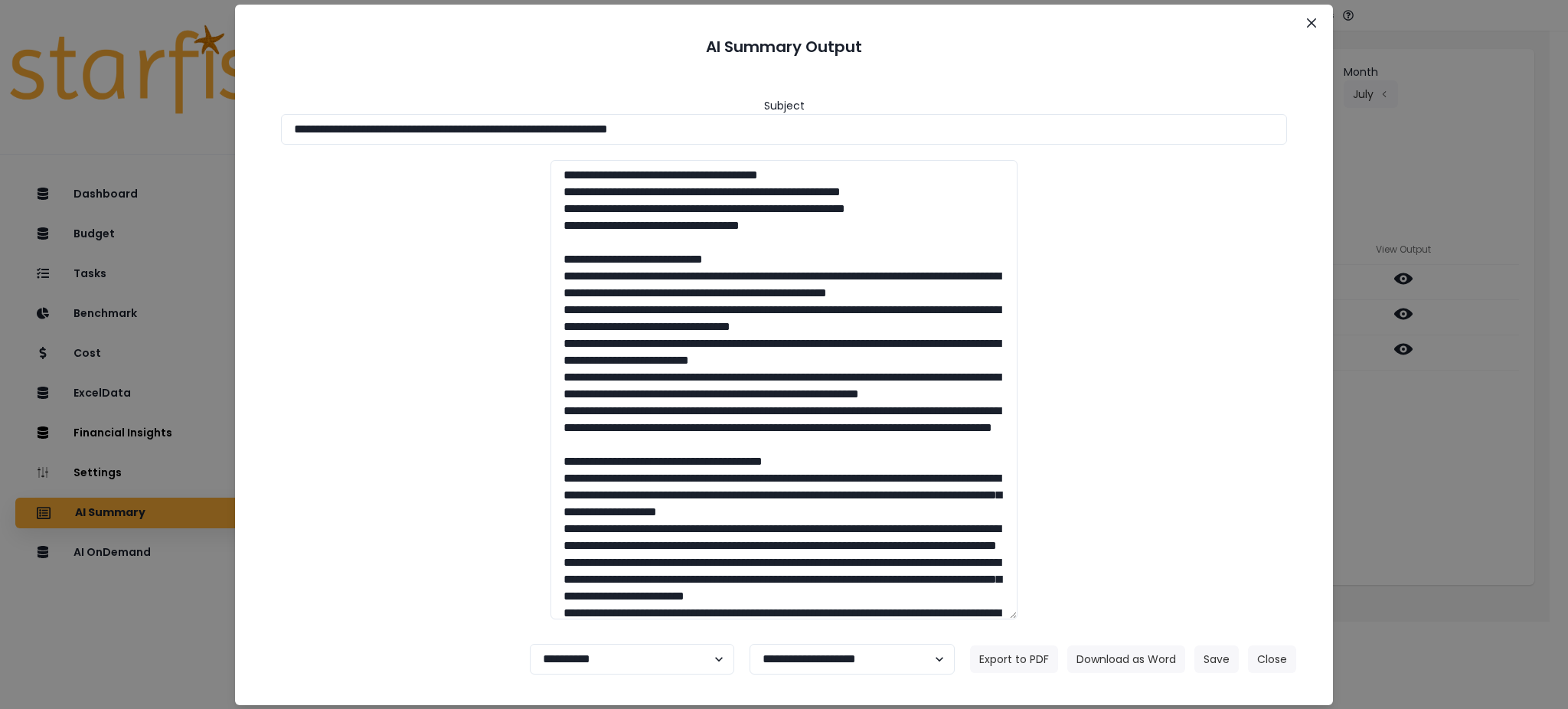
click at [1246, 404] on div at bounding box center [783, 389] width 1036 height 459
click at [1099, 662] on button "Download as Word" at bounding box center [1125, 660] width 118 height 28
click at [1265, 655] on button "Close" at bounding box center [1272, 660] width 48 height 28
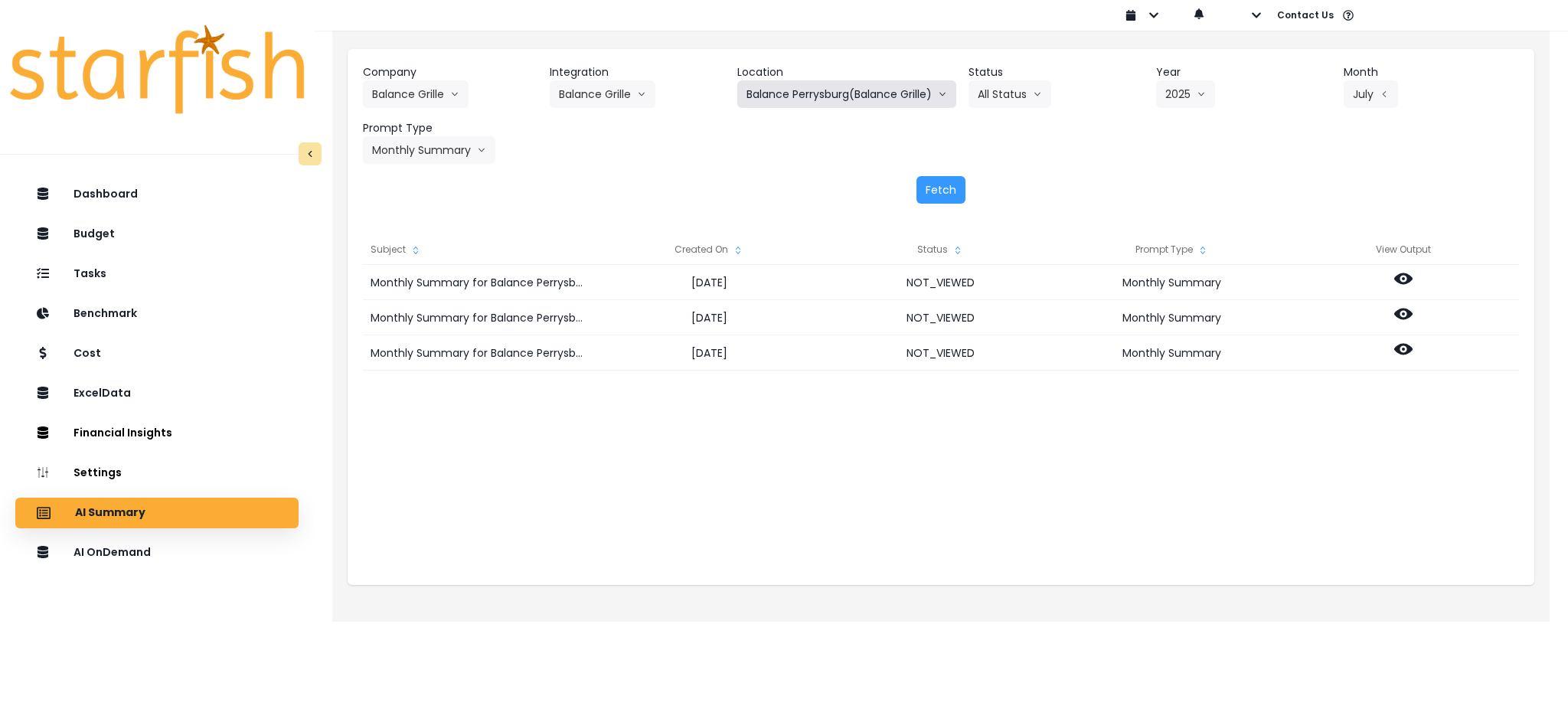
click at [822, 97] on button "Balance Perrysburg(Balance Grille)" at bounding box center [847, 95] width 219 height 28
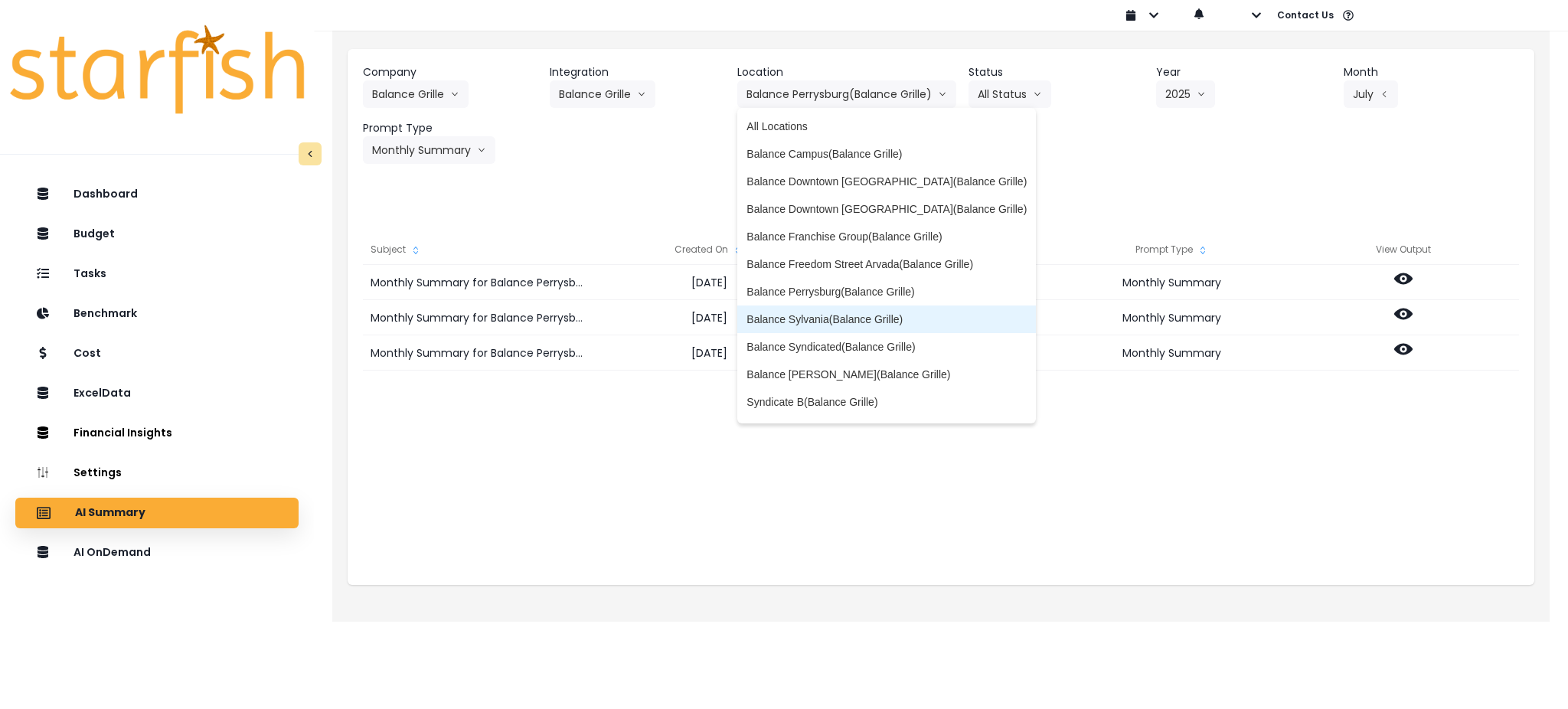
click at [830, 327] on span "Balance Sylvania(Balance Grille)" at bounding box center [887, 319] width 280 height 16
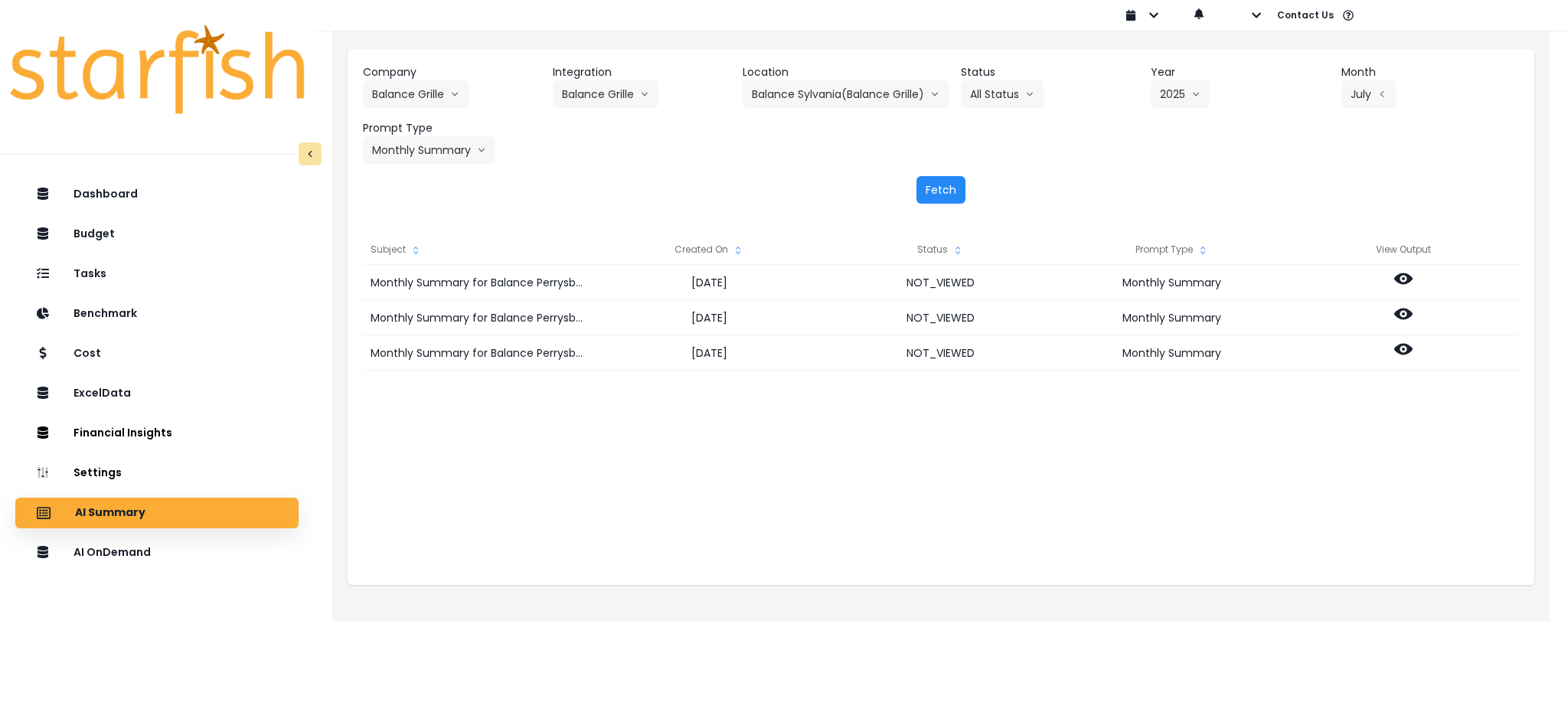
click at [940, 182] on button "Fetch" at bounding box center [941, 190] width 49 height 28
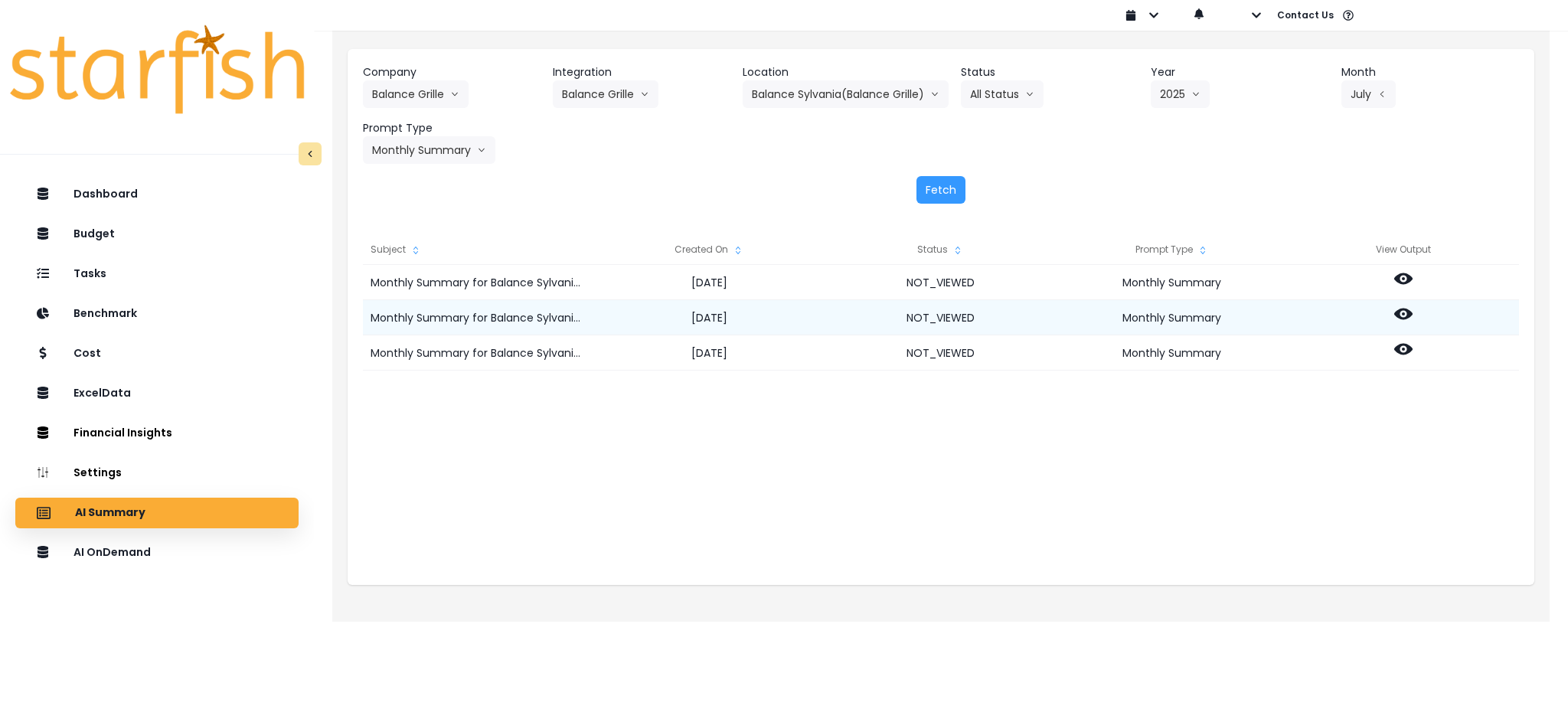
click at [1403, 312] on icon at bounding box center [1404, 314] width 19 height 19
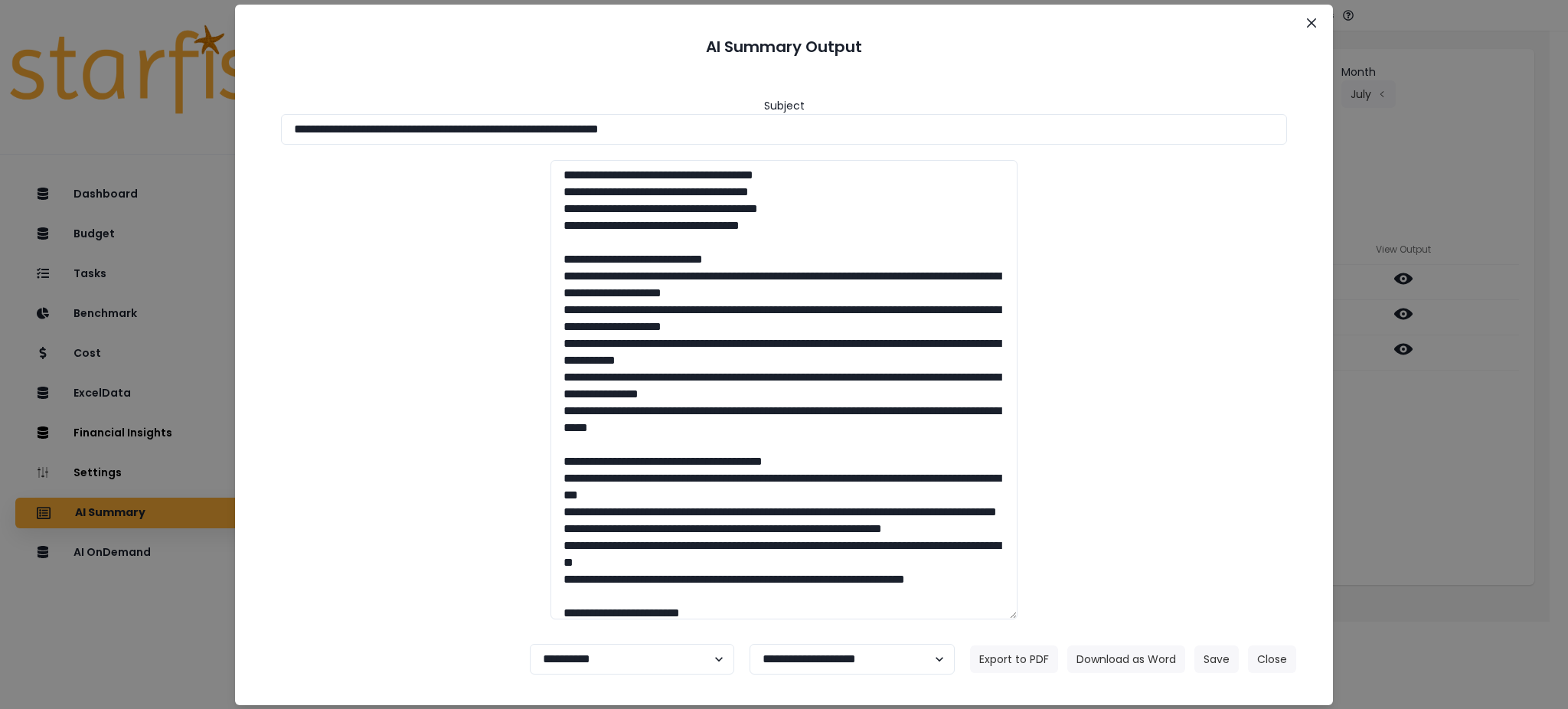
click at [442, 478] on div at bounding box center [783, 389] width 1036 height 459
click at [1148, 647] on button "Download as Word" at bounding box center [1125, 660] width 118 height 28
drag, startPoint x: 168, startPoint y: 630, endPoint x: 268, endPoint y: 618, distance: 100.7
click at [167, 630] on div "**********" at bounding box center [784, 354] width 1568 height 709
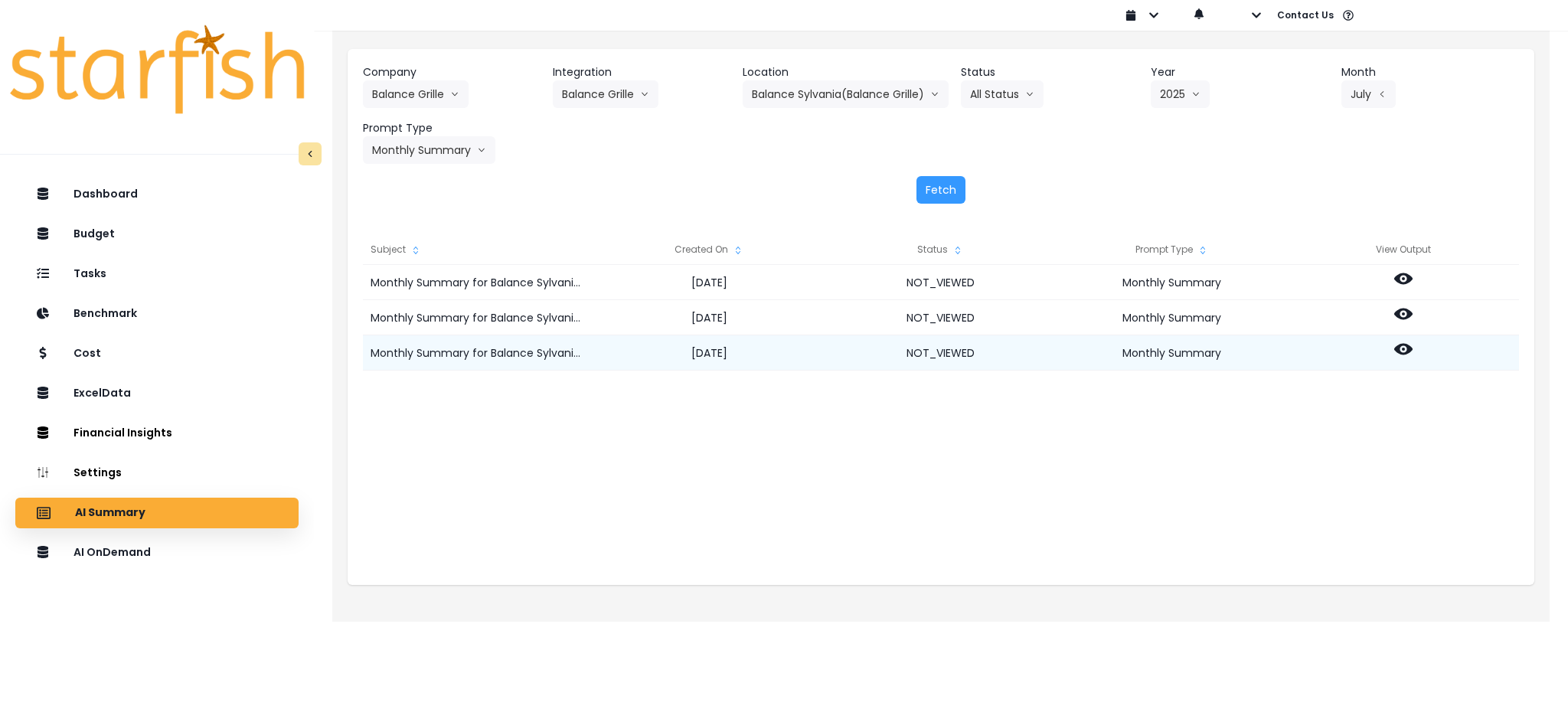
click at [1400, 353] on icon at bounding box center [1404, 350] width 19 height 11
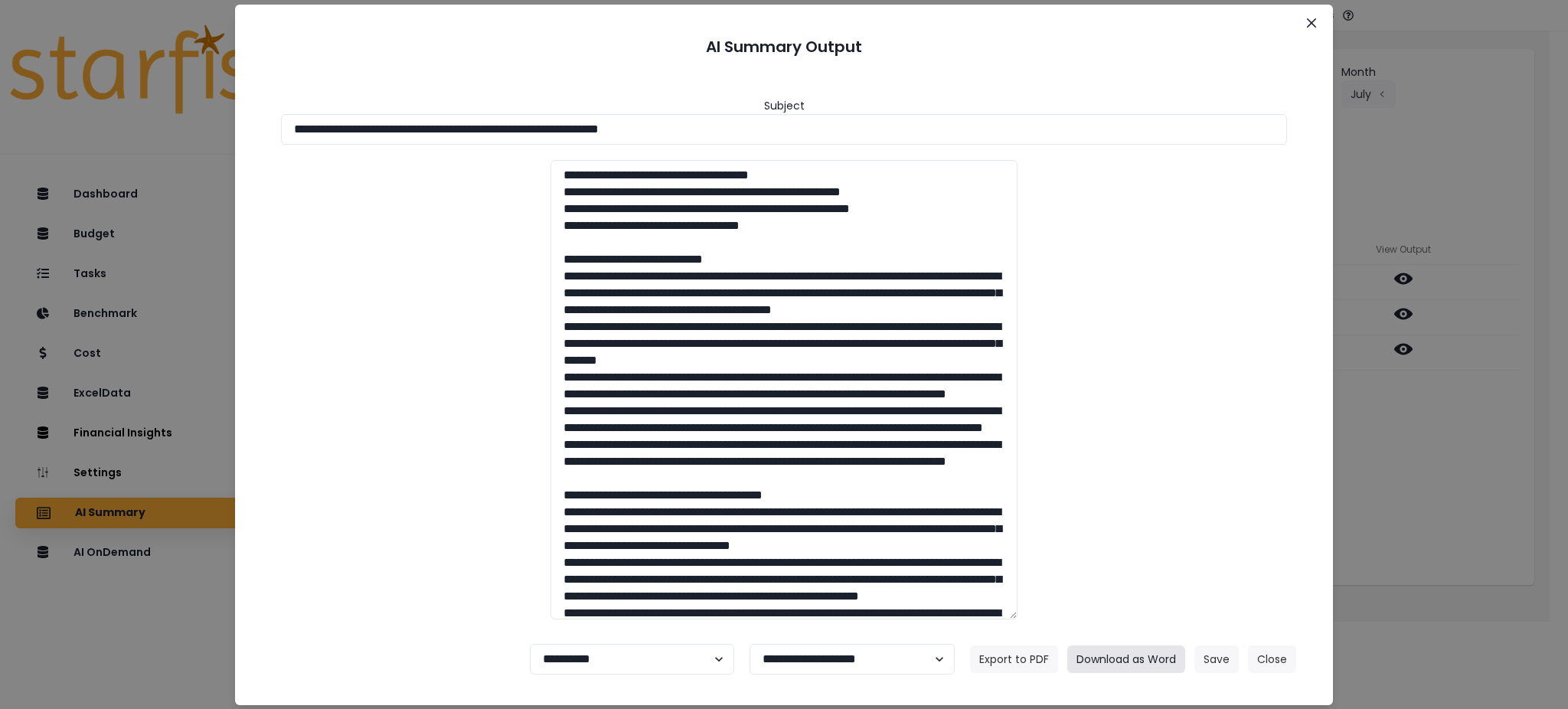
click at [1115, 653] on button "Download as Word" at bounding box center [1125, 660] width 118 height 28
click at [1257, 663] on button "Close" at bounding box center [1272, 660] width 48 height 28
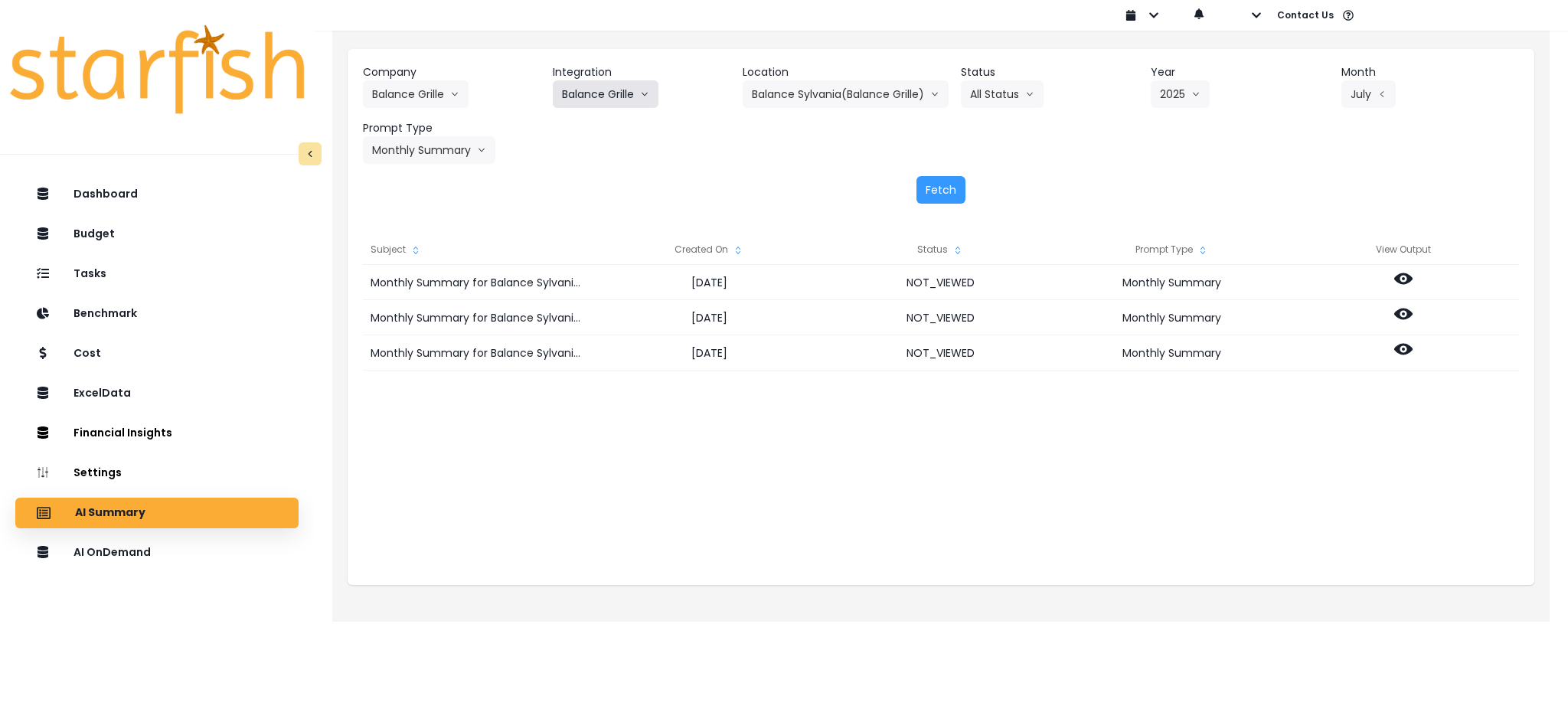
click at [645, 96] on icon "arrow down line" at bounding box center [645, 94] width 9 height 16
click at [600, 160] on span "QBO Farms" at bounding box center [596, 154] width 67 height 16
click at [1207, 96] on button "Select Year" at bounding box center [1189, 95] width 95 height 28
click at [1170, 185] on span "2025" at bounding box center [1163, 181] width 24 height 16
click at [1404, 94] on button "Select Month" at bounding box center [1389, 95] width 105 height 28
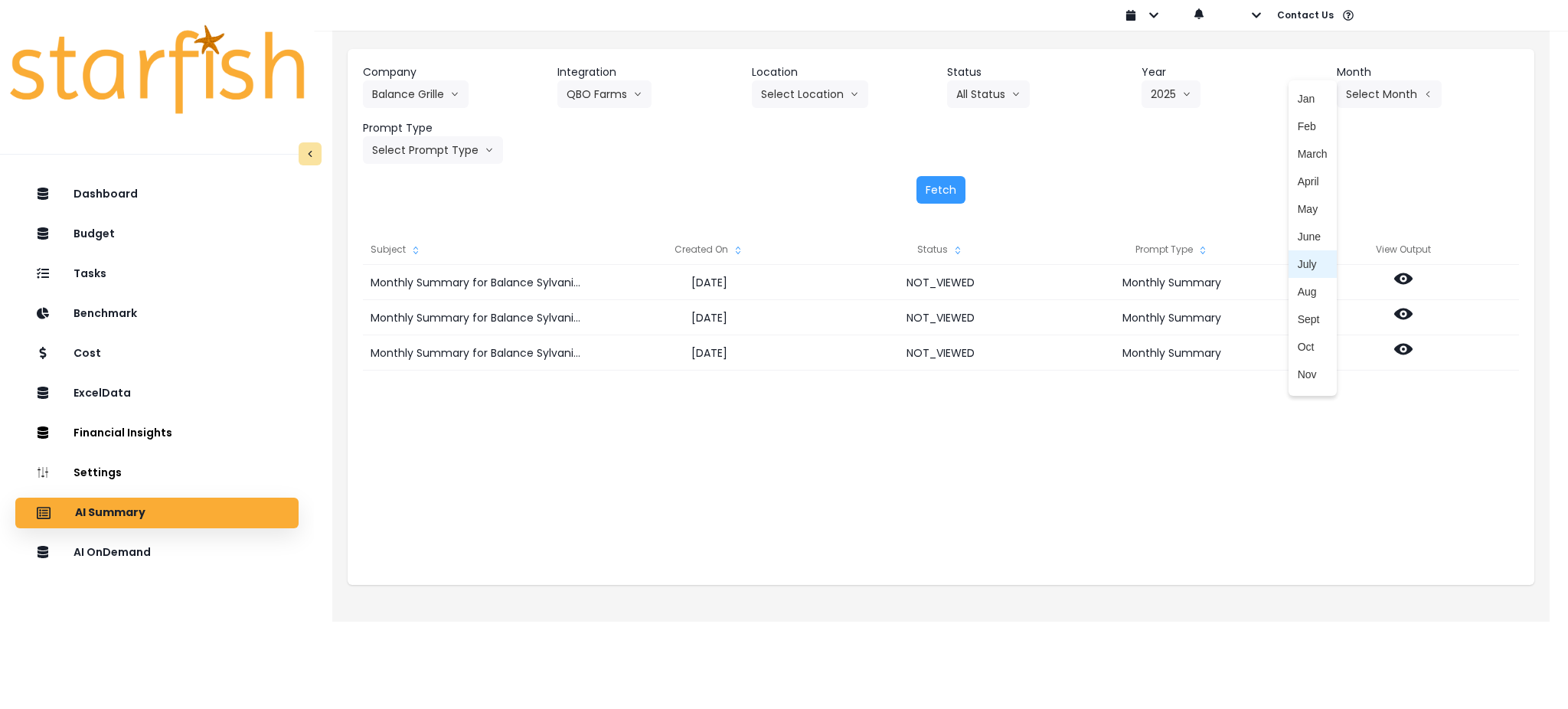
click at [1298, 256] on span "July" at bounding box center [1313, 264] width 30 height 16
click at [440, 162] on button "Select Prompt Type" at bounding box center [432, 150] width 140 height 28
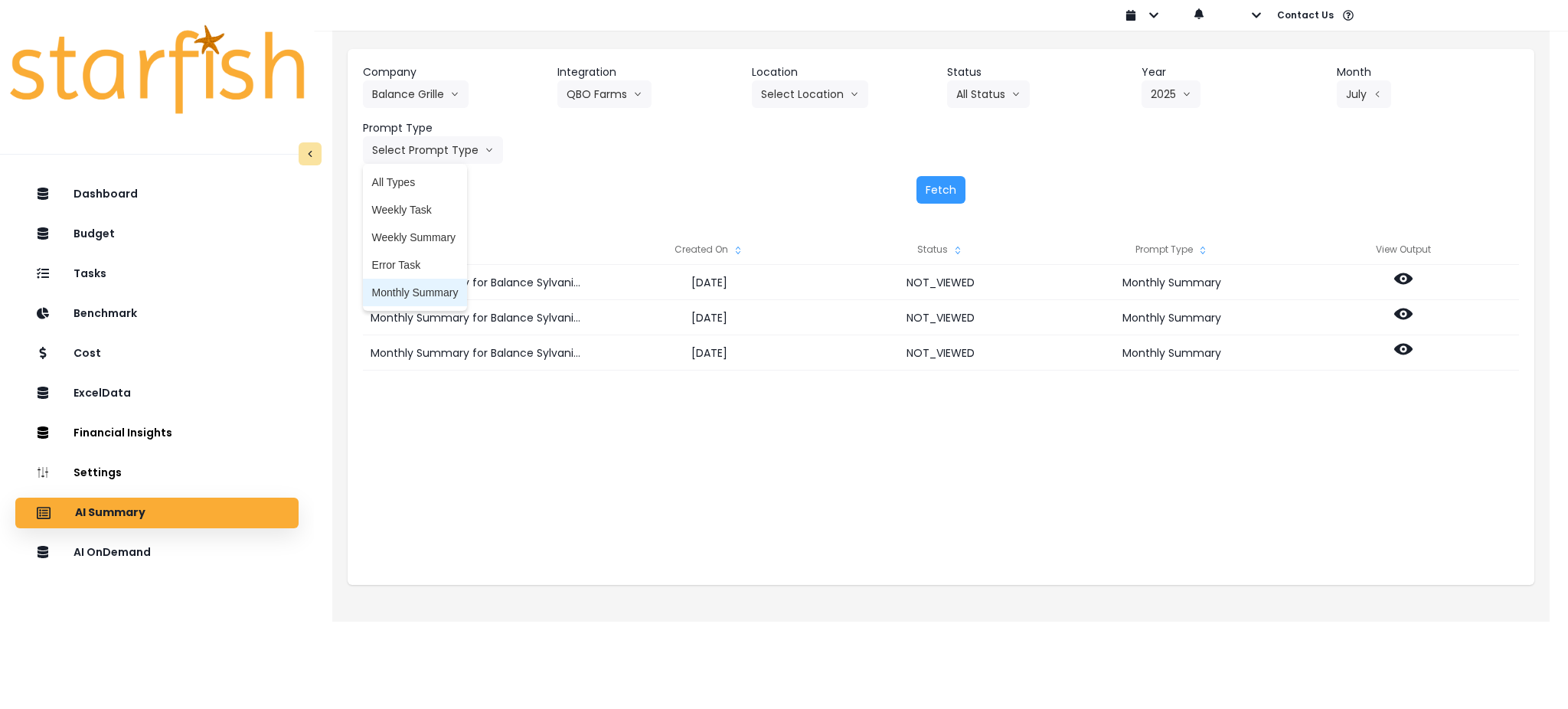
click at [423, 289] on span "Monthly Summary" at bounding box center [415, 292] width 86 height 16
click at [939, 187] on button "Fetch" at bounding box center [941, 190] width 49 height 28
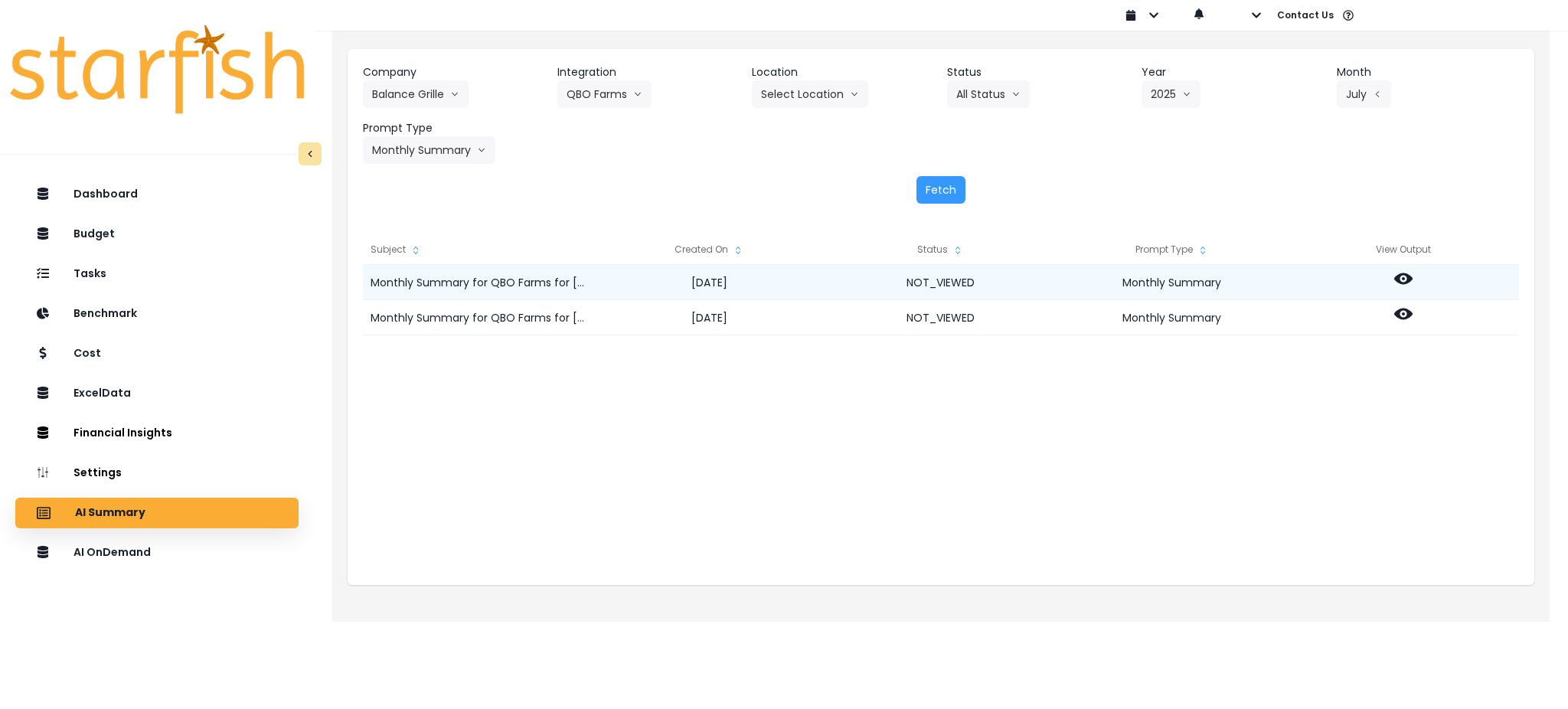
click at [1406, 281] on icon at bounding box center [1404, 279] width 19 height 11
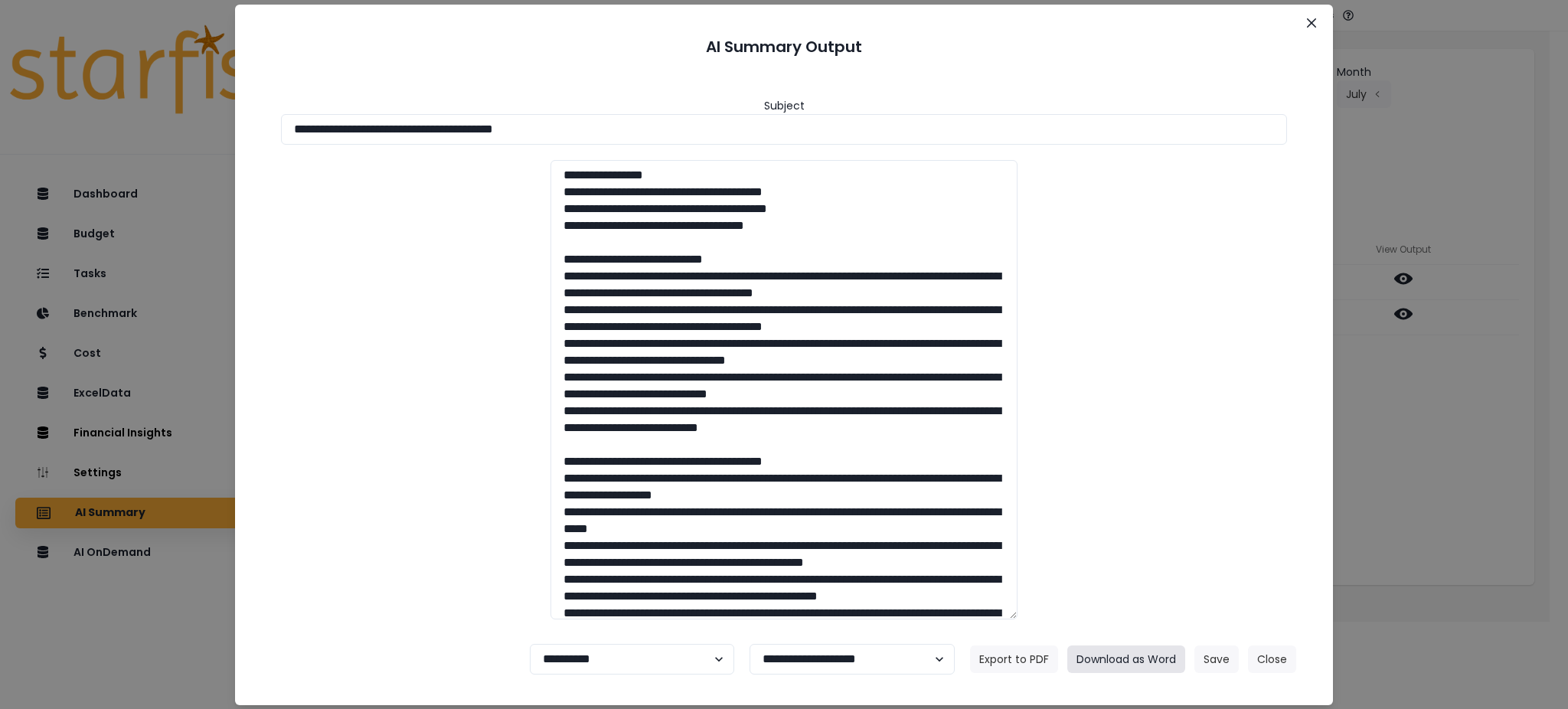
click at [1131, 653] on button "Download as Word" at bounding box center [1125, 660] width 118 height 28
drag, startPoint x: 1479, startPoint y: 398, endPoint x: 1462, endPoint y: 375, distance: 28.6
click at [1479, 398] on div "**********" at bounding box center [784, 354] width 1568 height 709
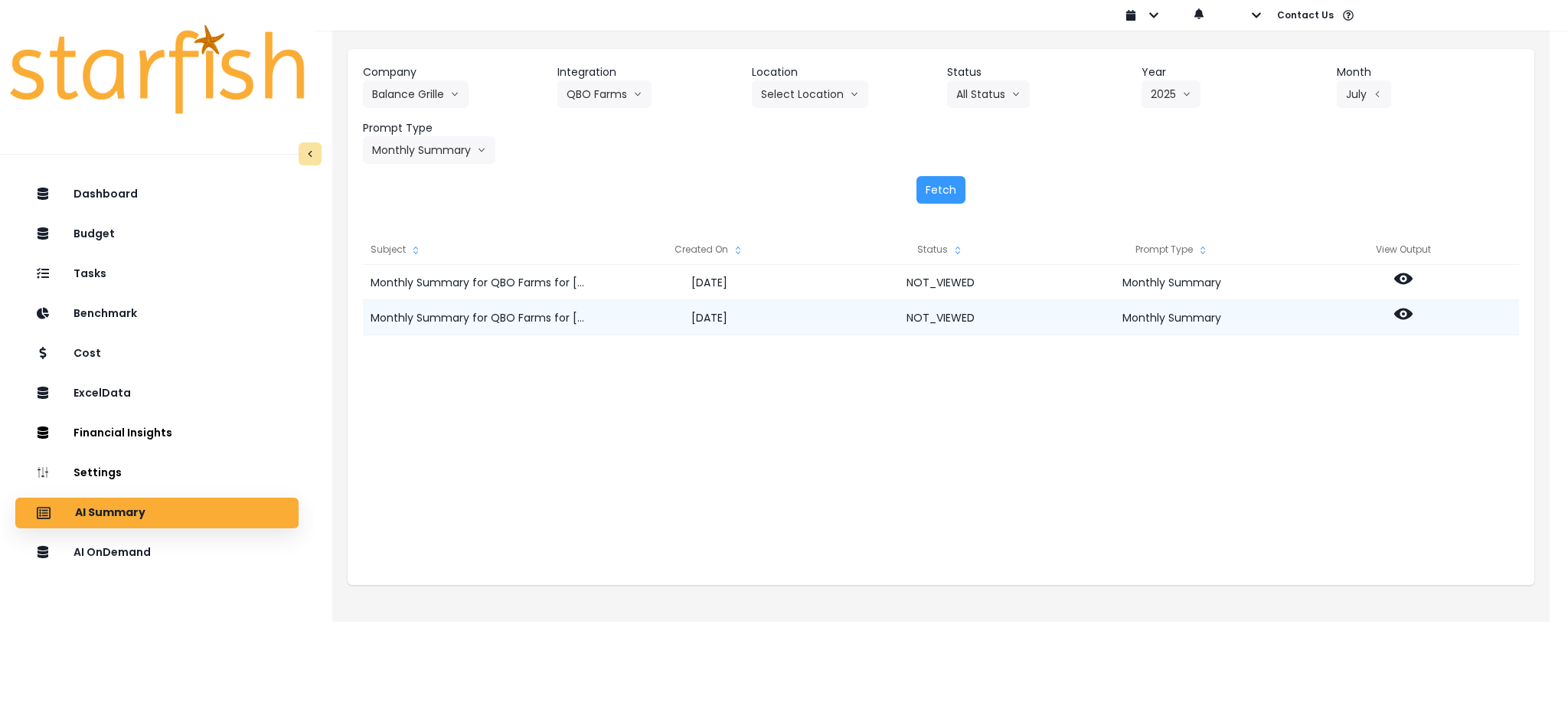
click at [1405, 311] on icon at bounding box center [1404, 315] width 19 height 11
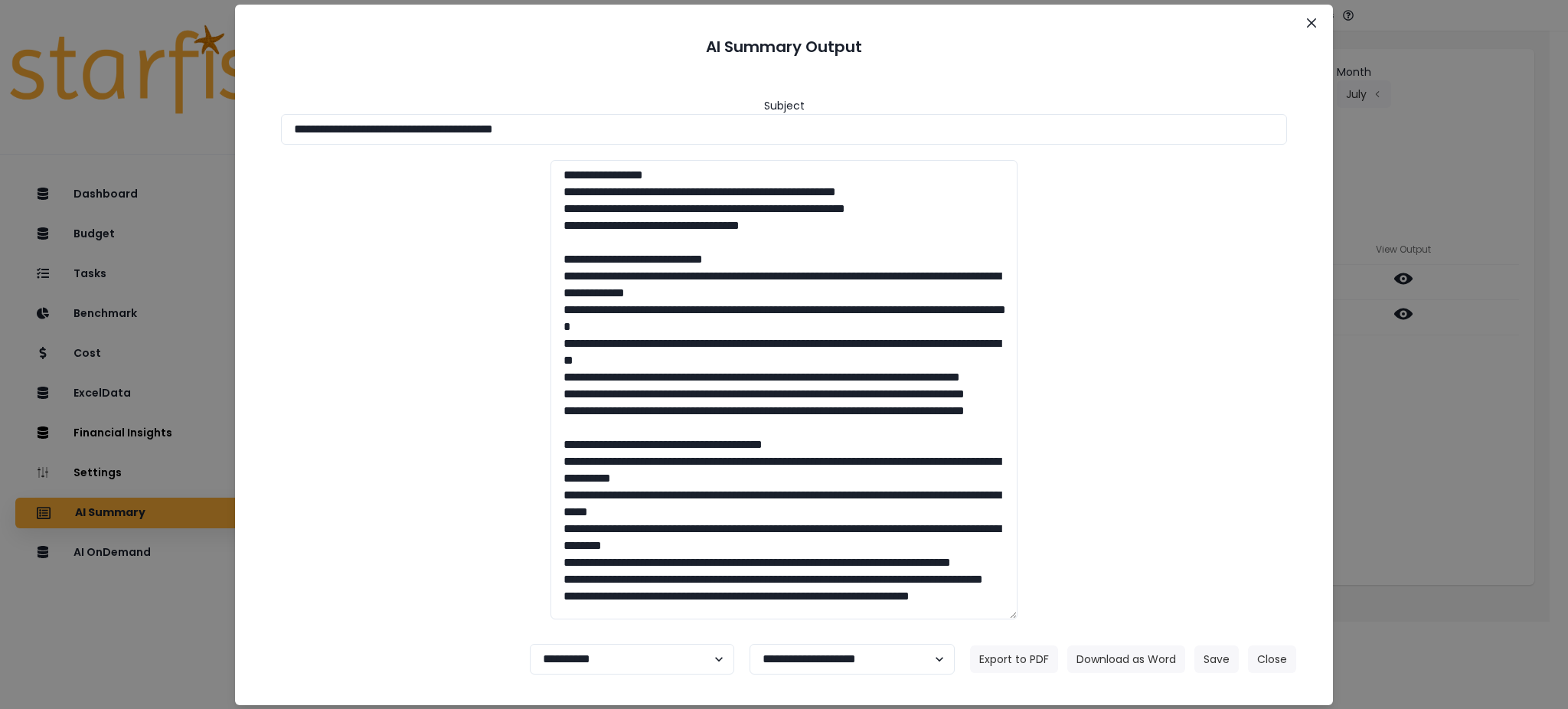
click at [1266, 587] on div at bounding box center [783, 389] width 1036 height 459
click at [1099, 660] on button "Download as Word" at bounding box center [1125, 660] width 118 height 28
click at [1280, 668] on button "Close" at bounding box center [1272, 660] width 48 height 28
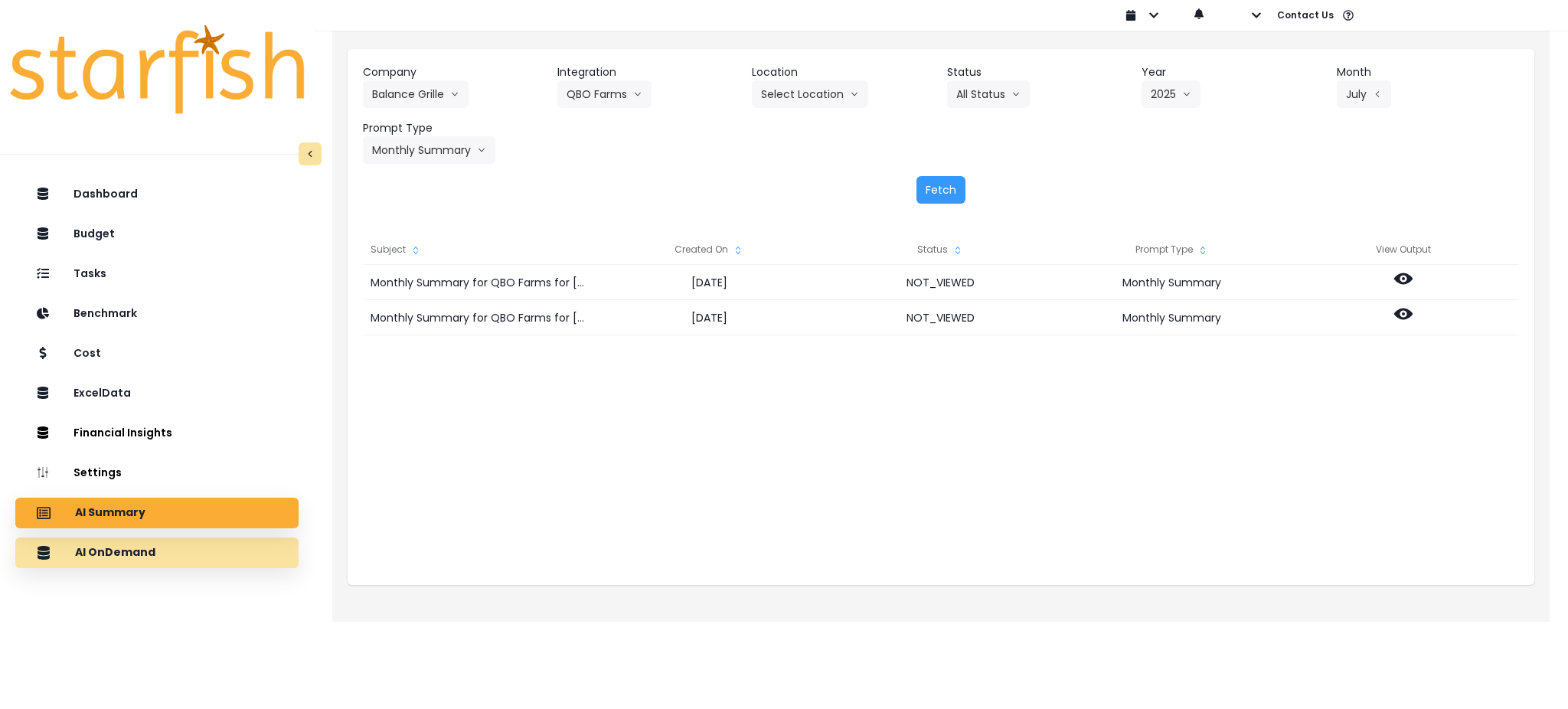
click at [230, 551] on div "AI OnDemand" at bounding box center [157, 552] width 259 height 32
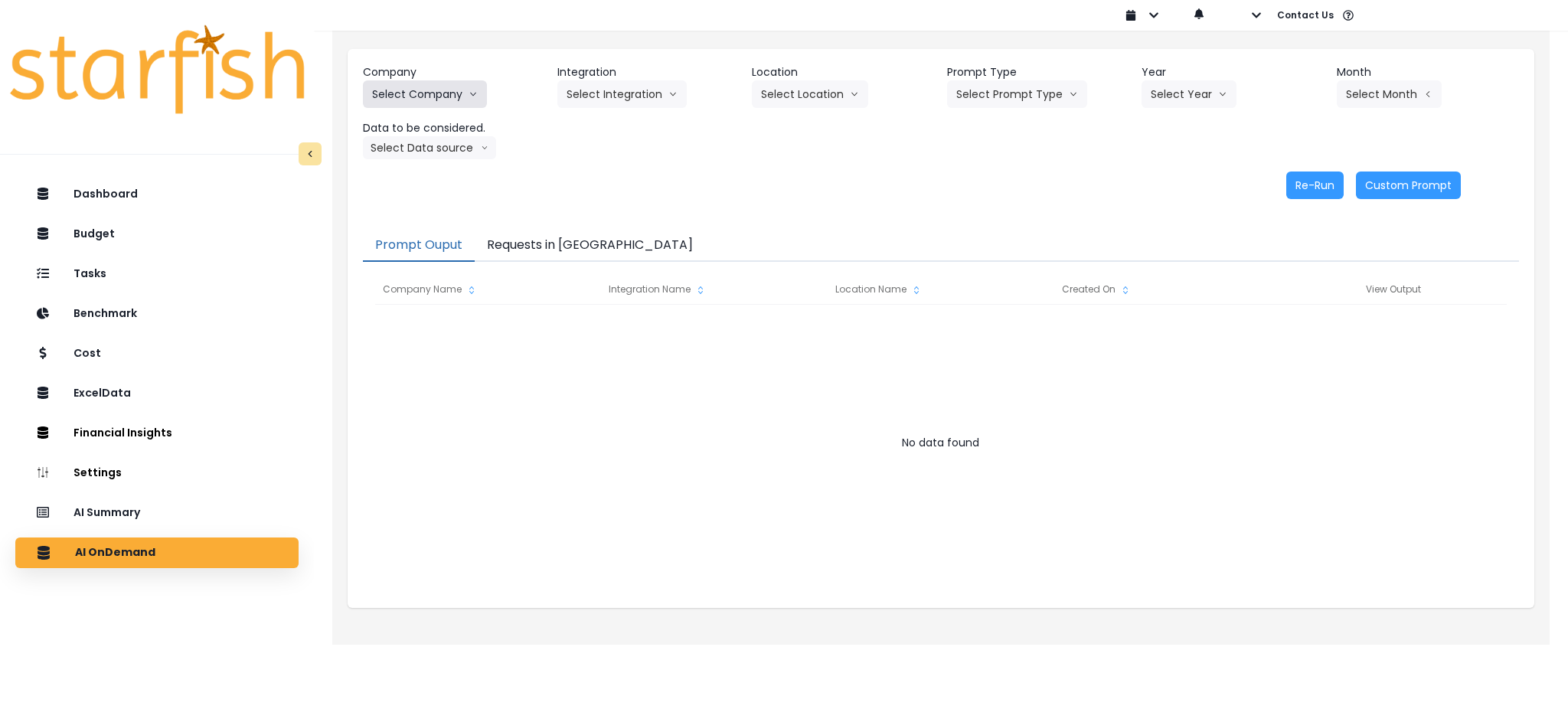
click at [418, 96] on button "Select Company" at bounding box center [425, 95] width 124 height 28
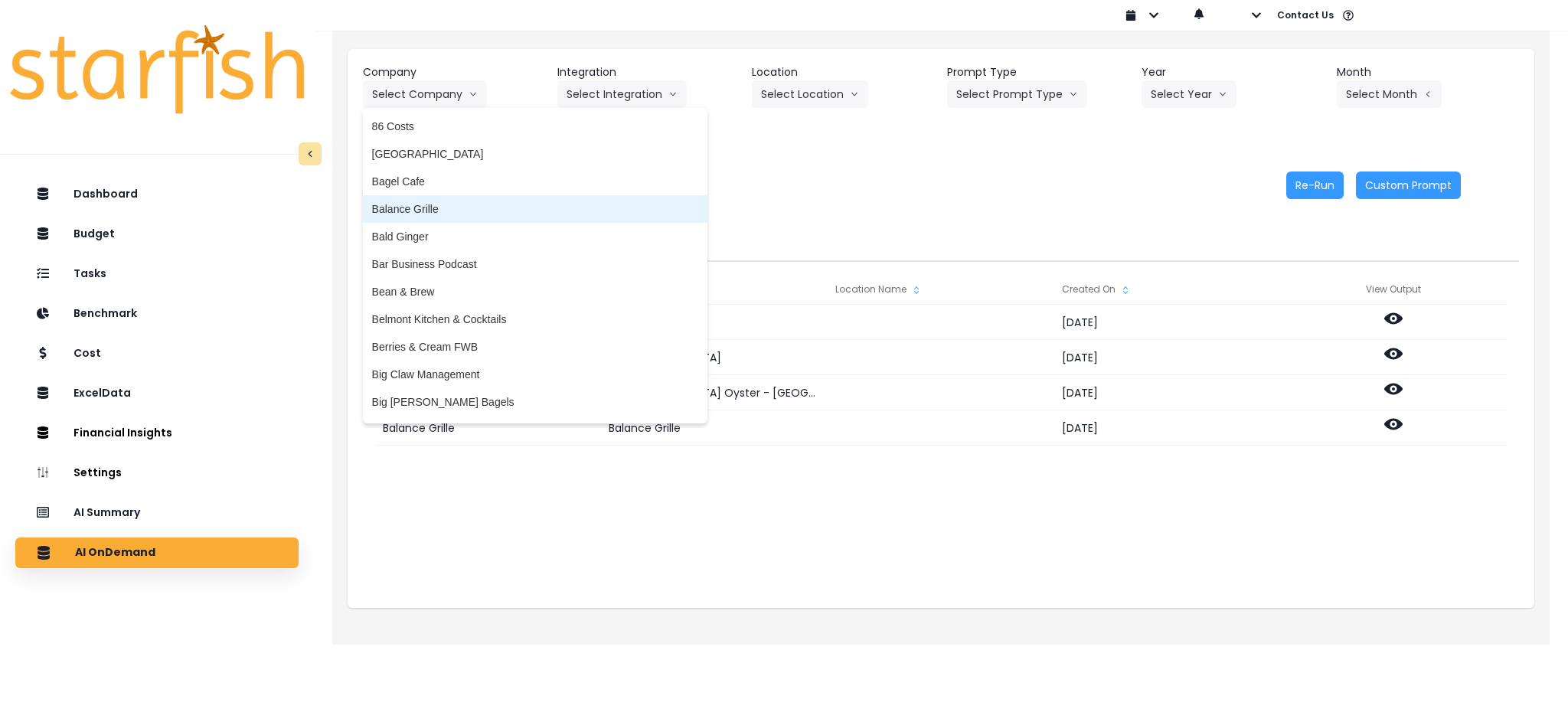
click at [435, 218] on li "Balance Grille" at bounding box center [534, 209] width 344 height 28
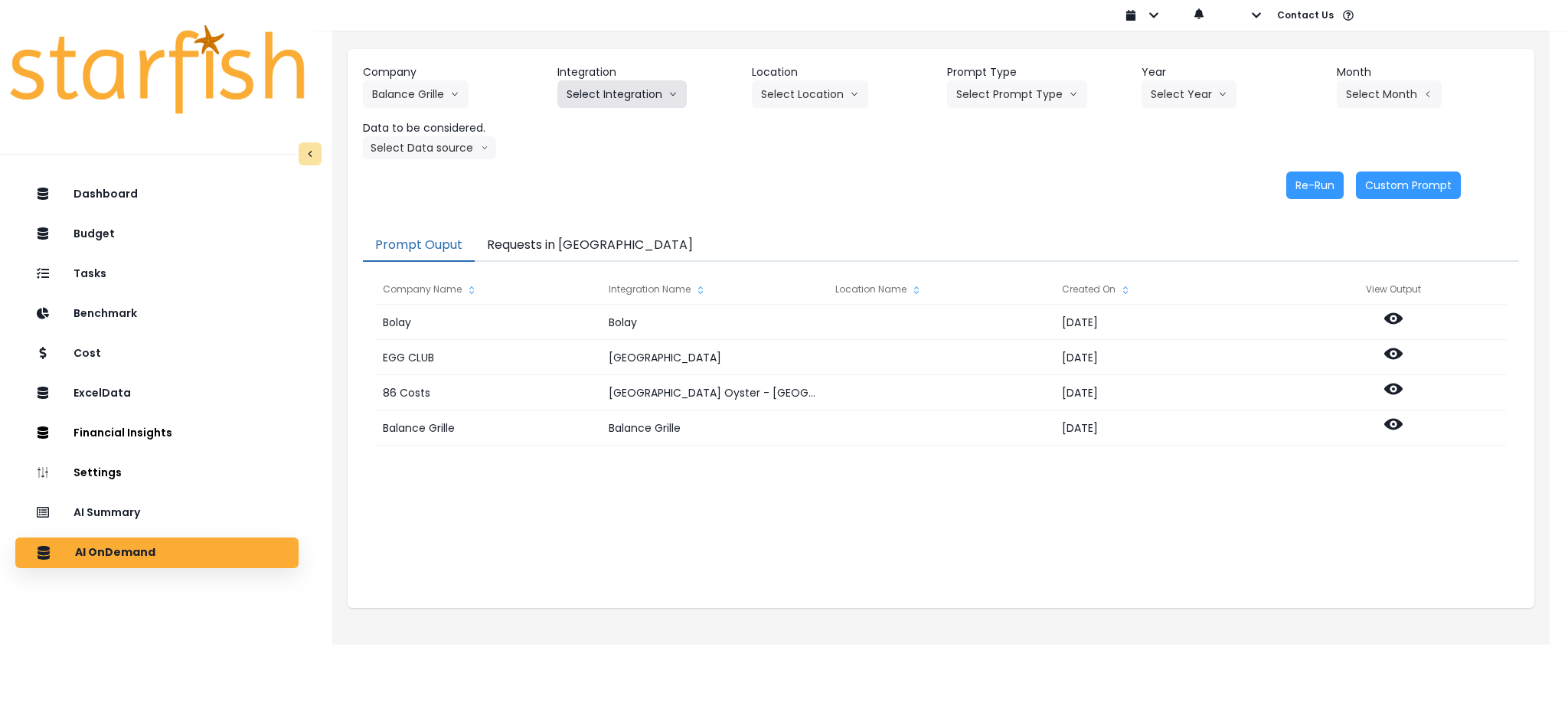
click at [595, 95] on button "Select Integration" at bounding box center [622, 95] width 129 height 28
click at [600, 157] on span "QBO Farms" at bounding box center [600, 154] width 67 height 16
click at [1013, 86] on button "Select Prompt Type" at bounding box center [1017, 95] width 140 height 28
click at [986, 213] on span "Monthly Summary" at bounding box center [999, 209] width 86 height 16
click at [1177, 95] on button "Select Year" at bounding box center [1189, 95] width 95 height 28
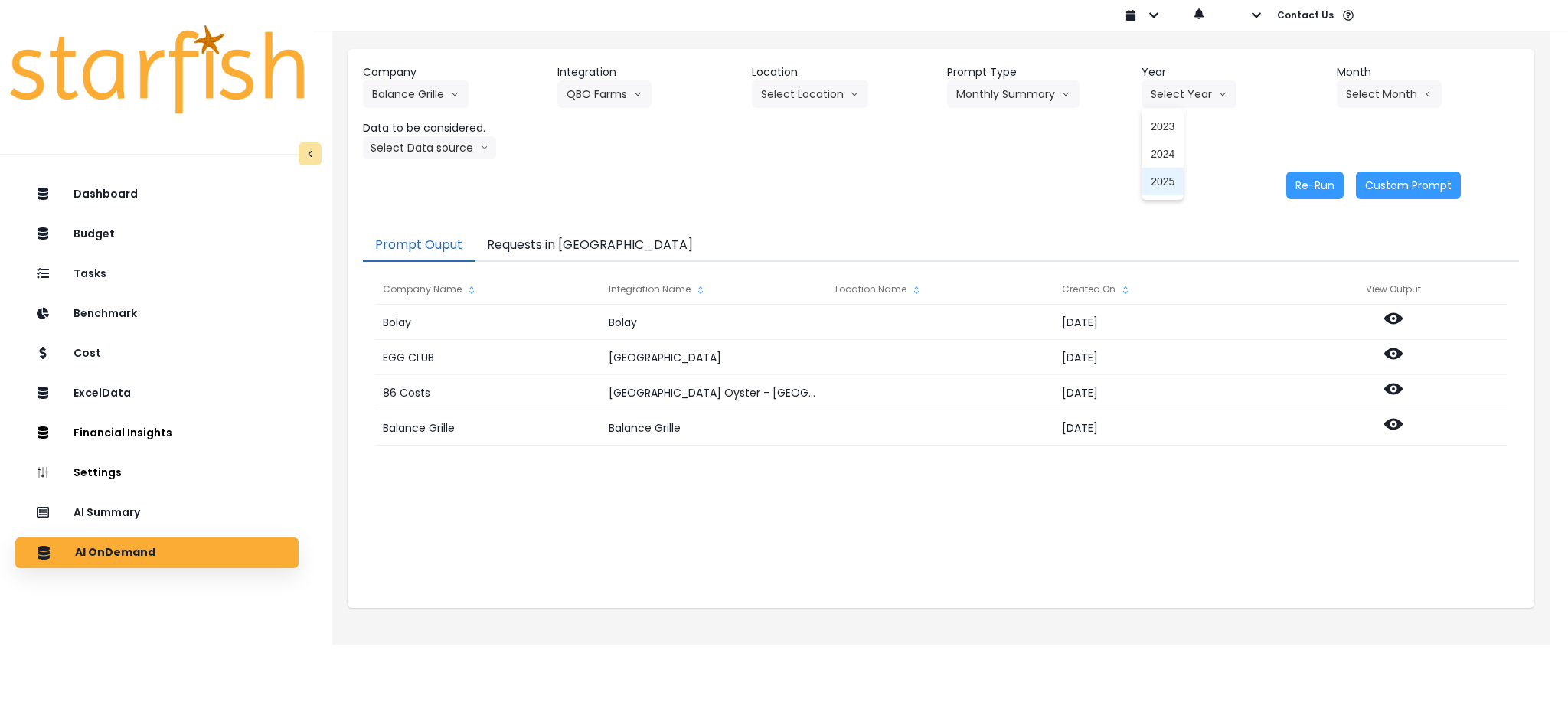
click at [1162, 174] on span "2025" at bounding box center [1163, 181] width 24 height 16
click at [1401, 93] on button "Select Month" at bounding box center [1389, 95] width 105 height 28
click at [1305, 265] on span "July" at bounding box center [1313, 264] width 30 height 16
click at [414, 148] on button "Select Data source" at bounding box center [430, 148] width 134 height 23
click at [419, 182] on span "Comparison overtime" at bounding box center [423, 177] width 102 height 16
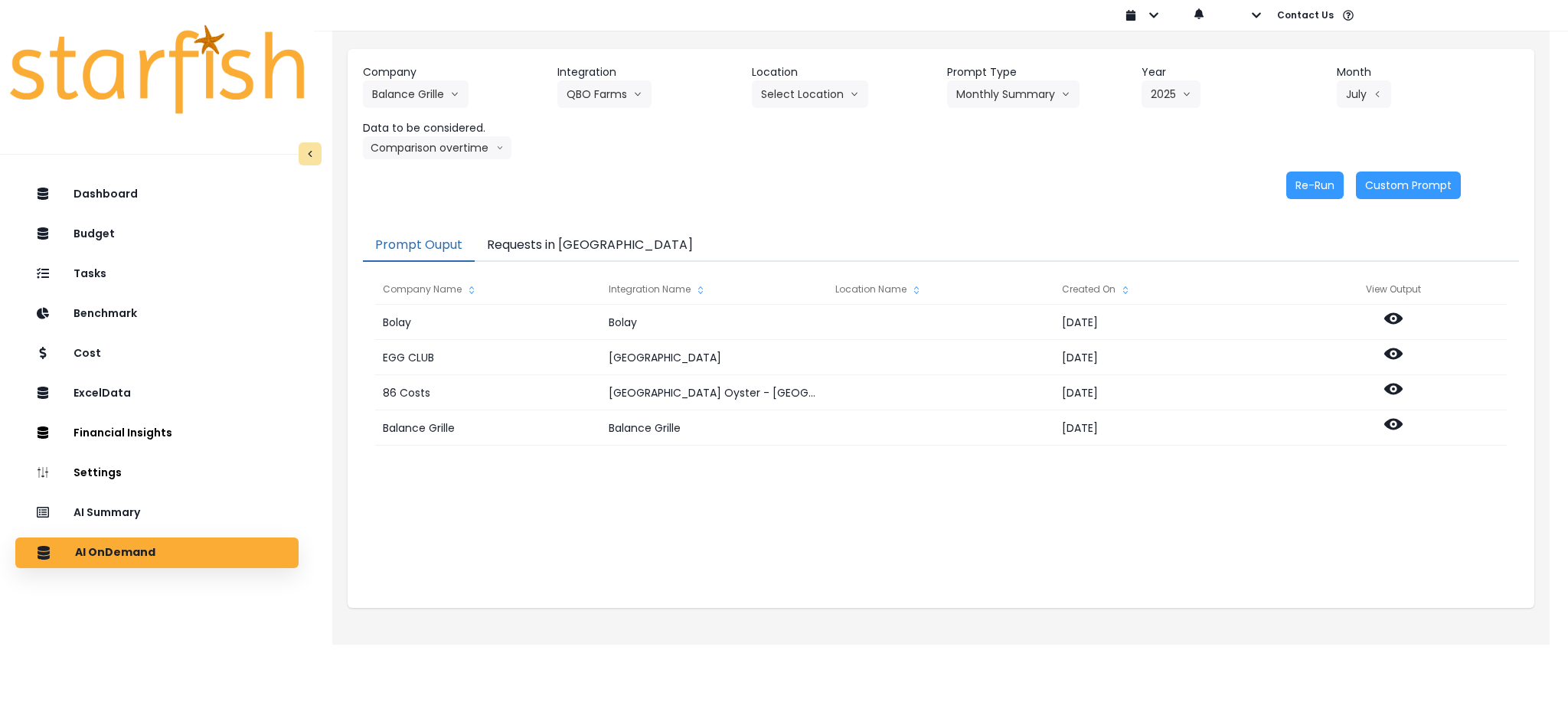
click at [1304, 200] on div "Company Balance Grille 86 Costs Asti Bagel Cafe Balance Grille Bald Ginger Bar …" at bounding box center [941, 132] width 1187 height 165
click at [1306, 190] on button "Re-Run" at bounding box center [1315, 186] width 58 height 28
click at [567, 248] on button "Requests in Queue" at bounding box center [590, 246] width 230 height 32
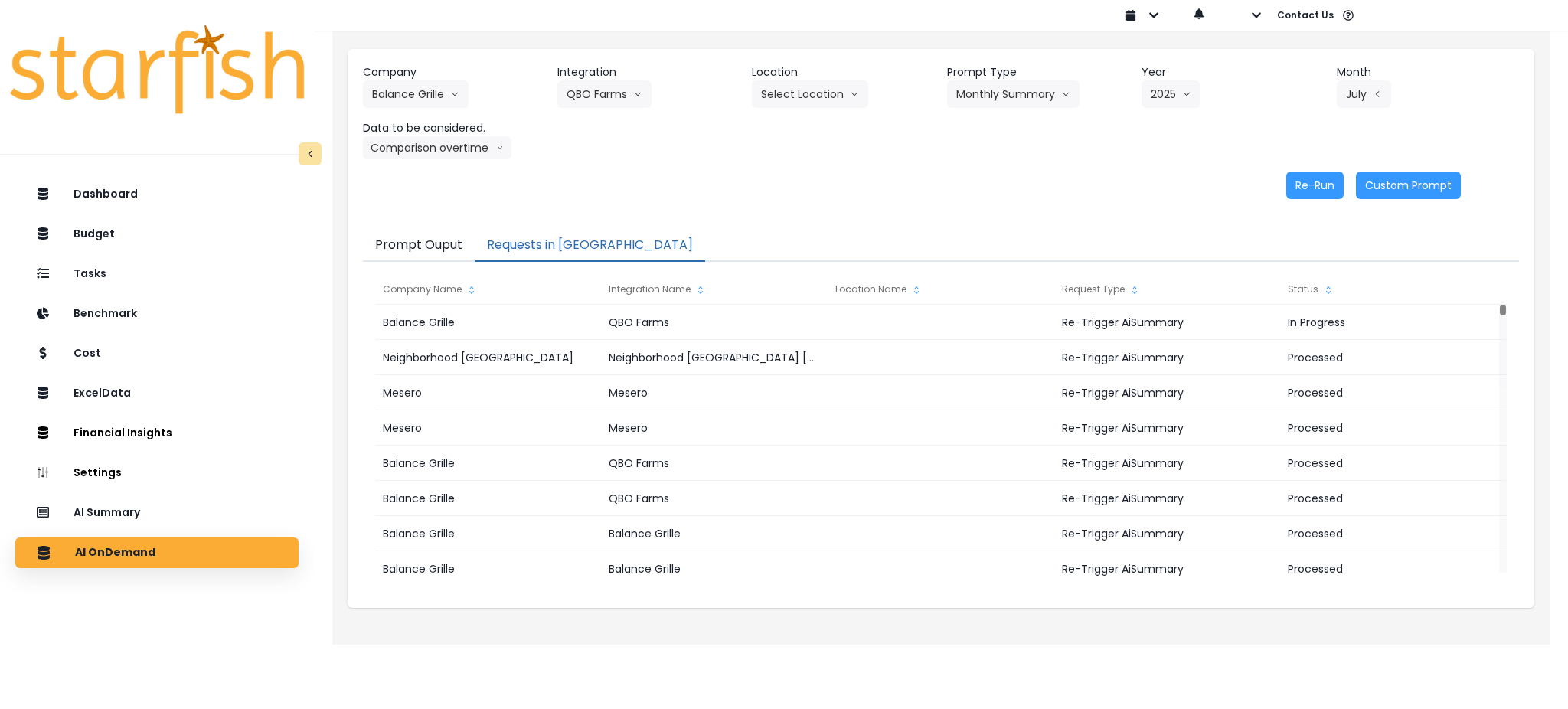
click at [964, 172] on div "Re-Run Custom Prompt" at bounding box center [912, 186] width 1099 height 28
